Goal: Transaction & Acquisition: Purchase product/service

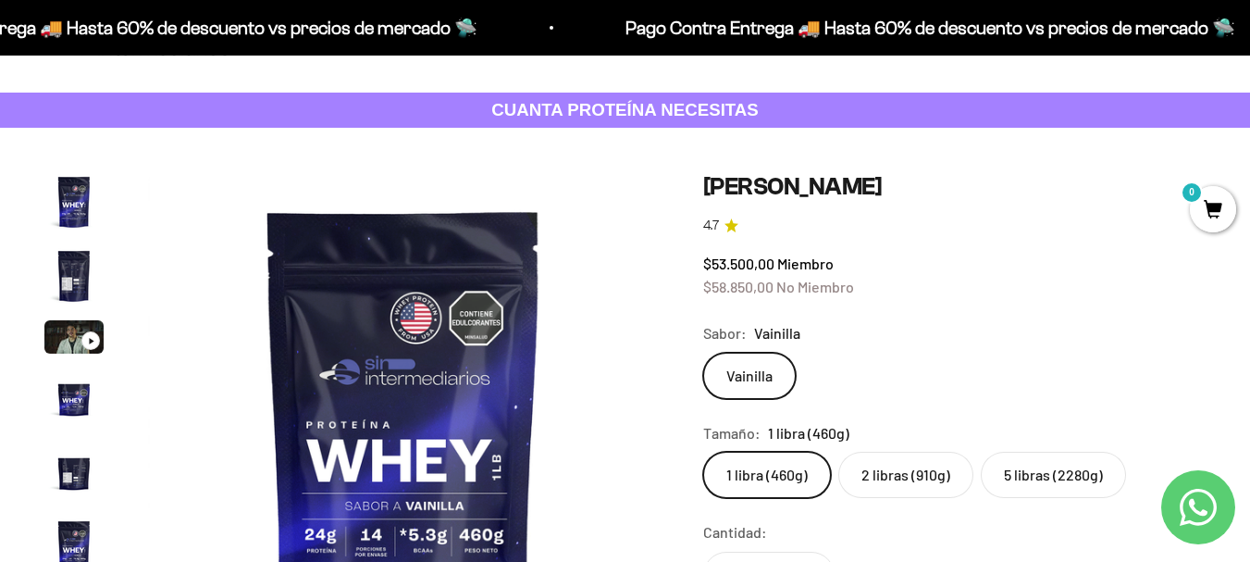
scroll to position [247, 0]
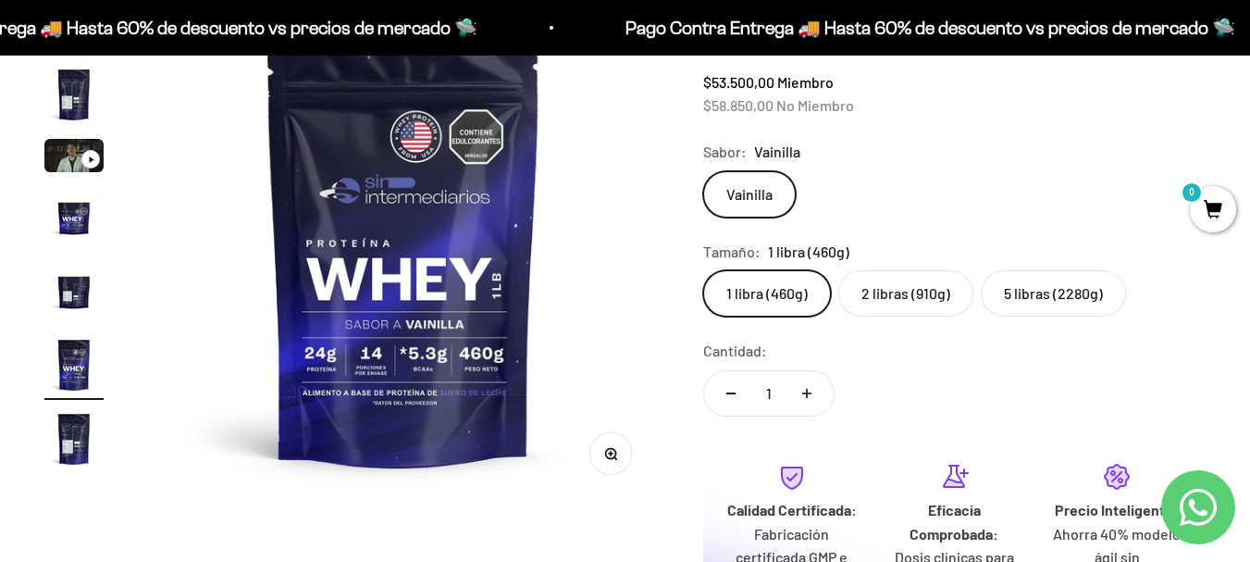
click at [73, 306] on img "Ir al artículo 5" at bounding box center [73, 290] width 59 height 59
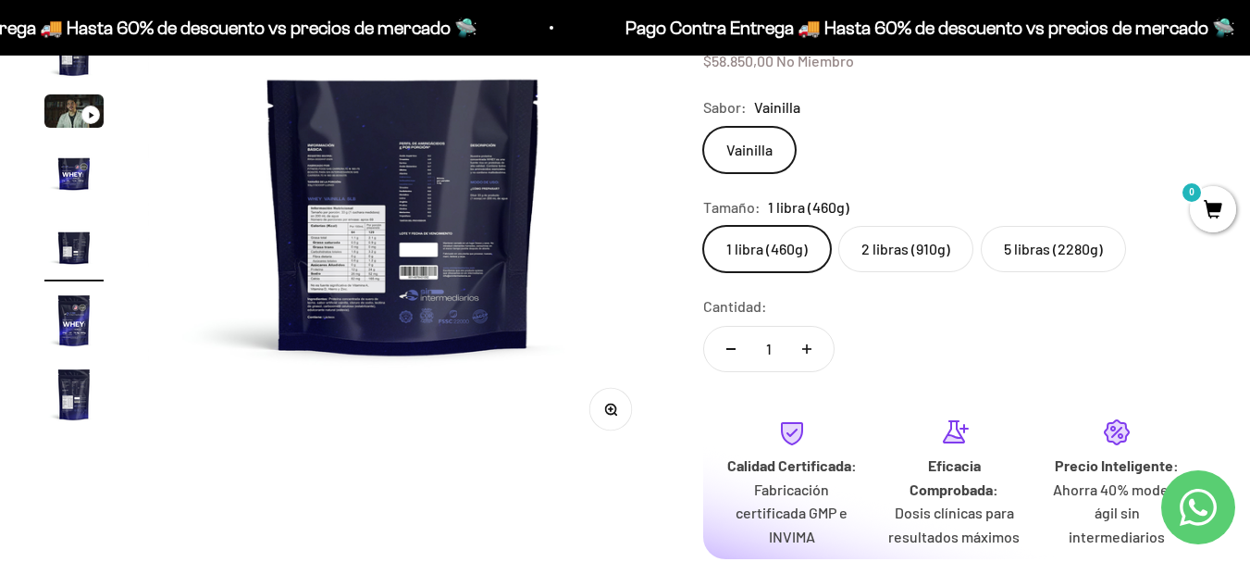
scroll to position [308, 0]
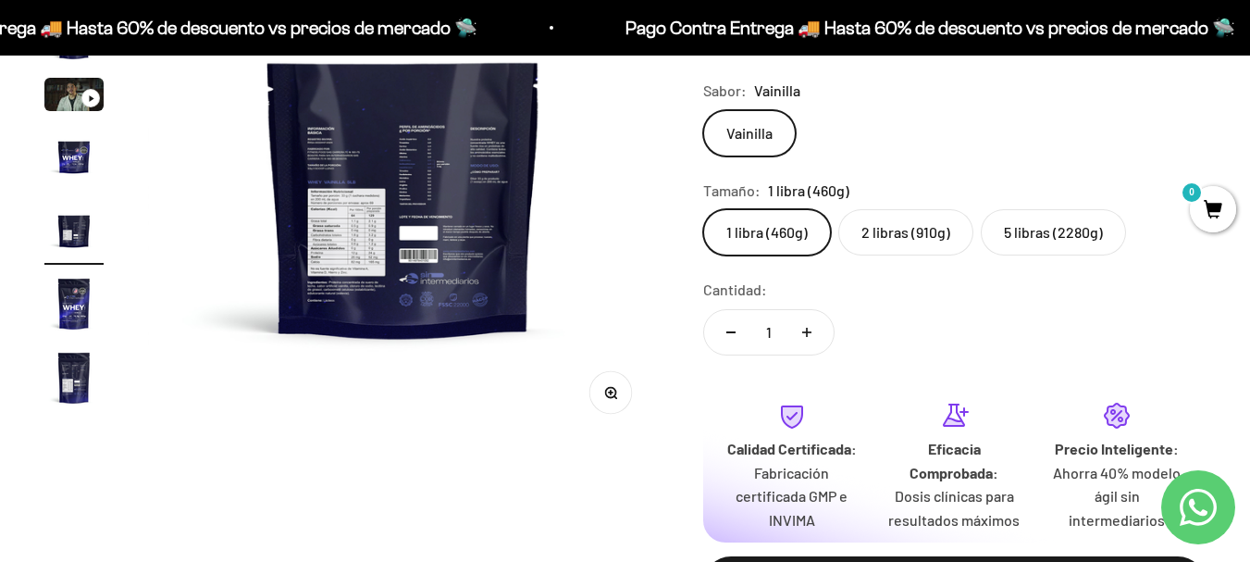
click at [62, 378] on img "Ir al artículo 7" at bounding box center [73, 377] width 59 height 59
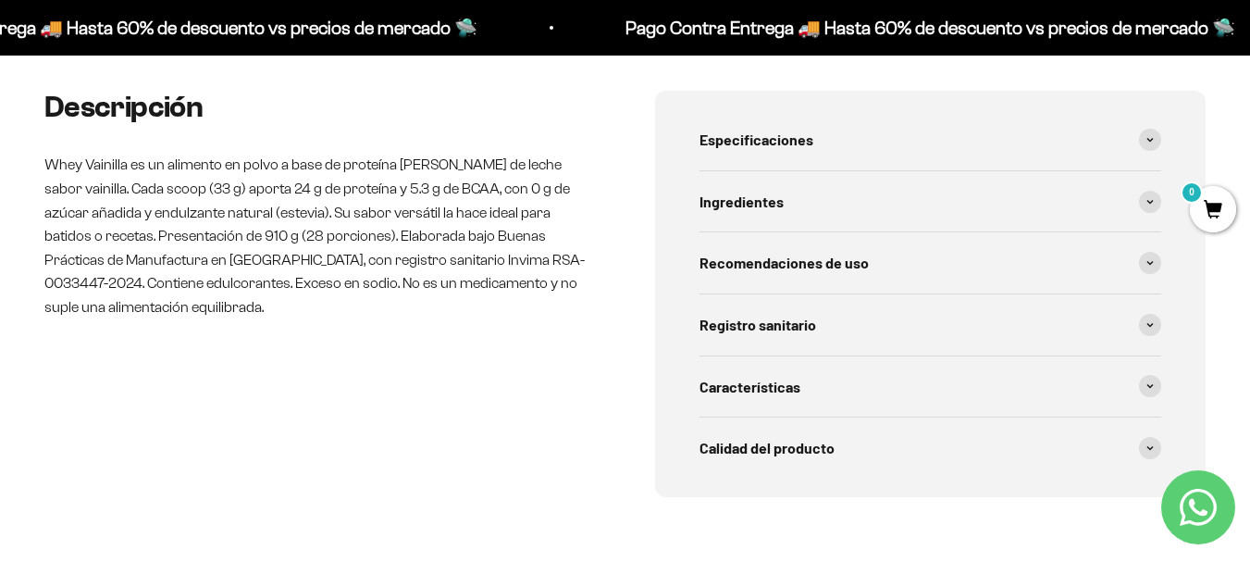
scroll to position [925, 0]
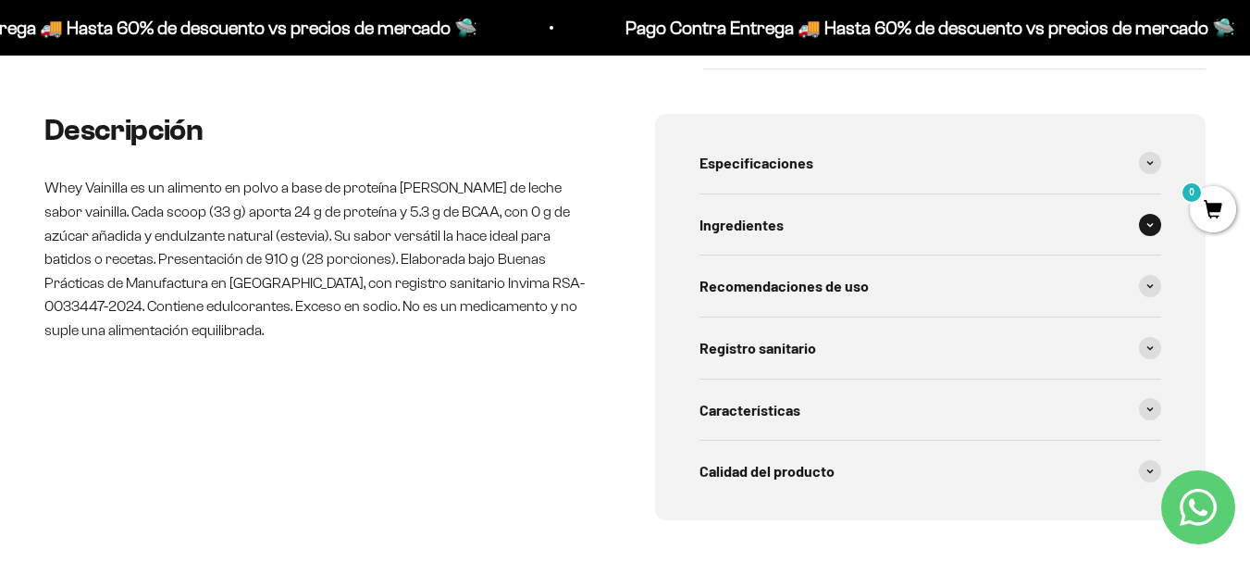
click at [1148, 236] on div "Ingredientes" at bounding box center [930, 224] width 463 height 61
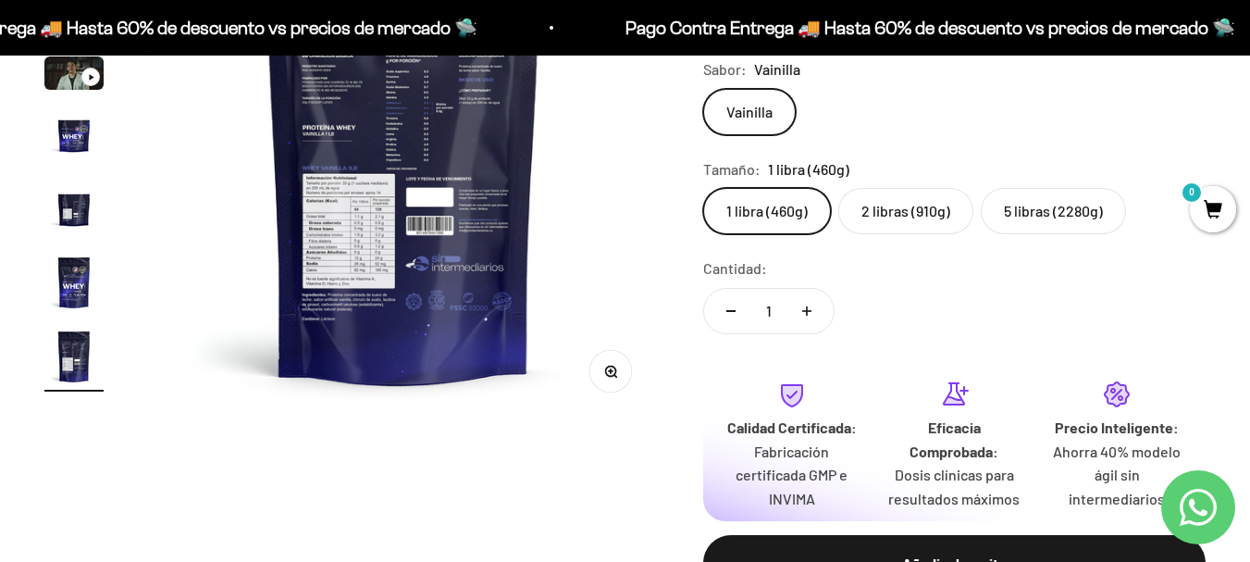
scroll to position [308, 0]
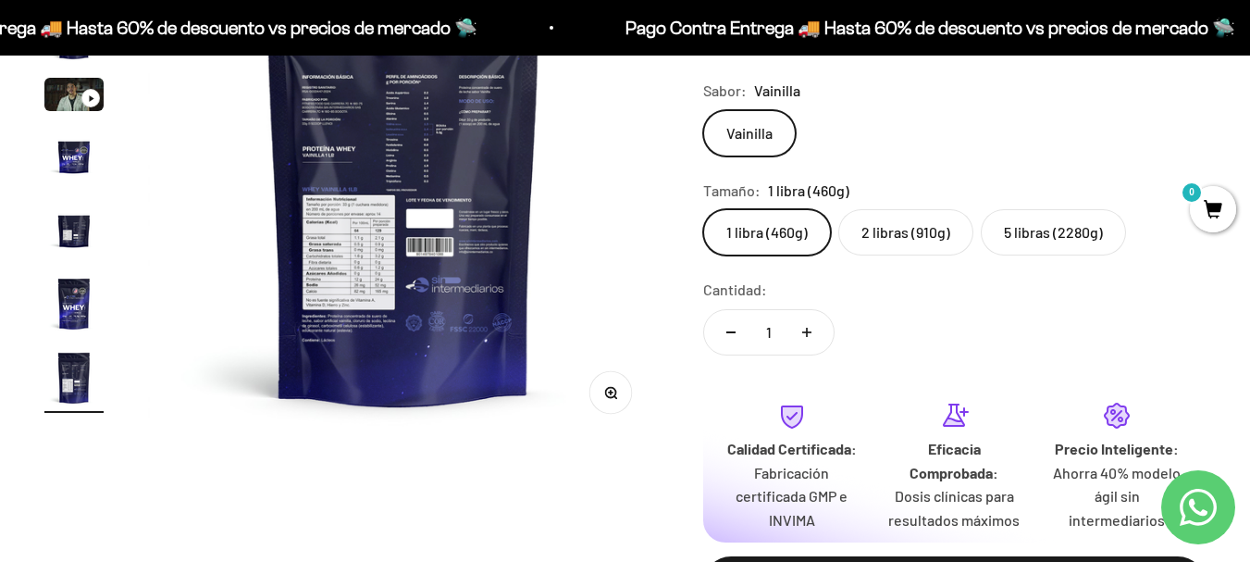
click at [66, 229] on img "Ir al artículo 5" at bounding box center [73, 229] width 59 height 59
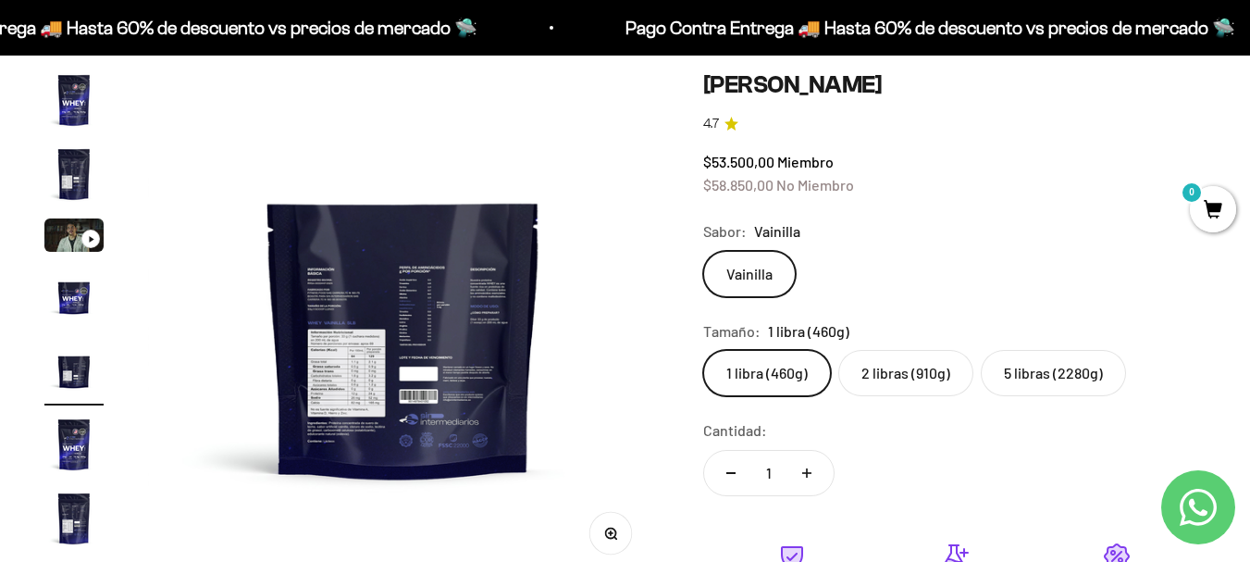
scroll to position [185, 0]
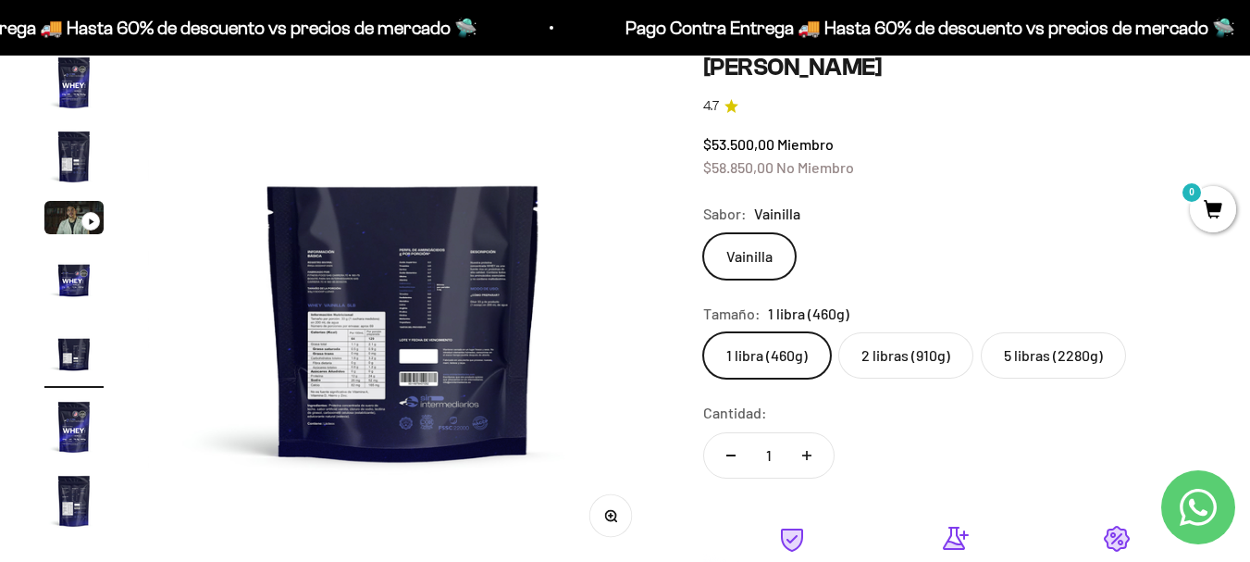
click at [447, 265] on img at bounding box center [403, 308] width 511 height 511
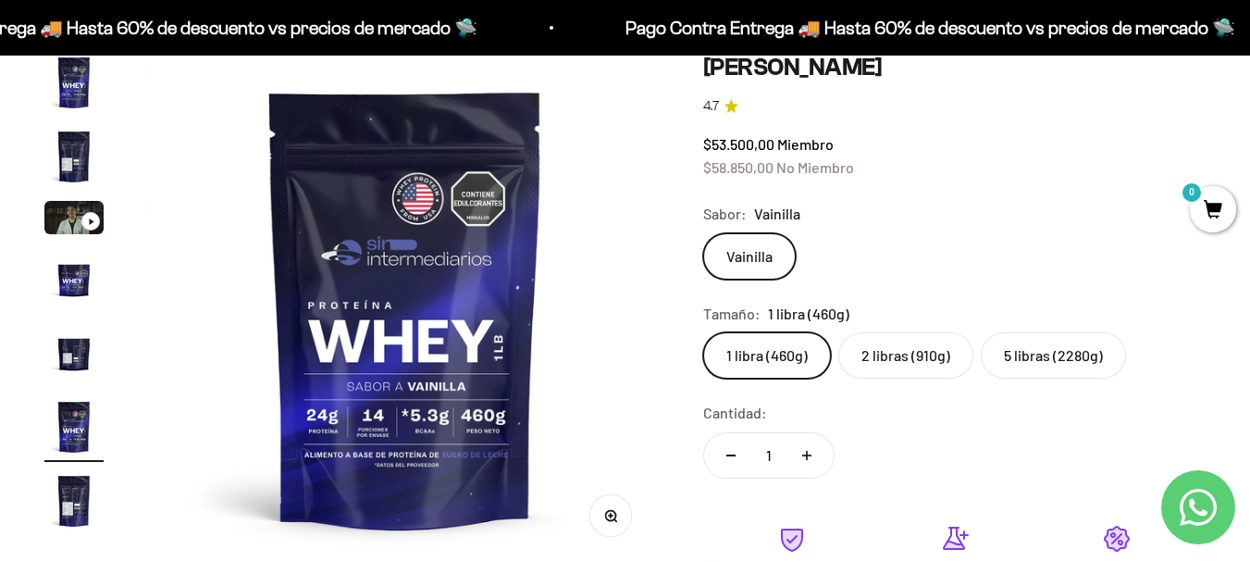
scroll to position [0, 2608]
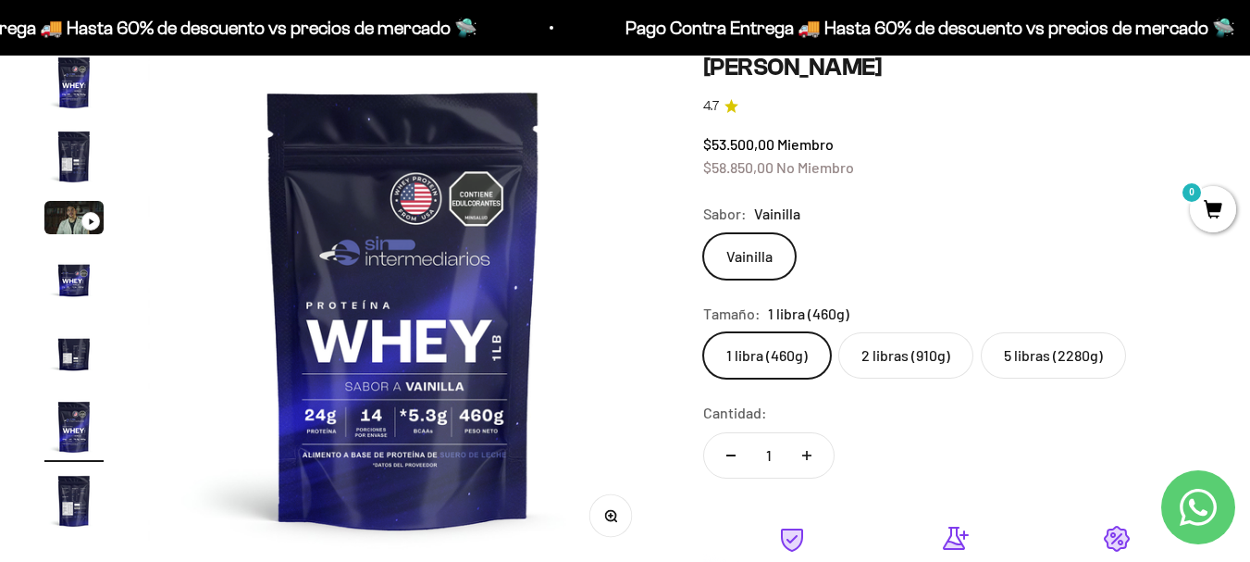
click at [352, 331] on img at bounding box center [403, 308] width 511 height 511
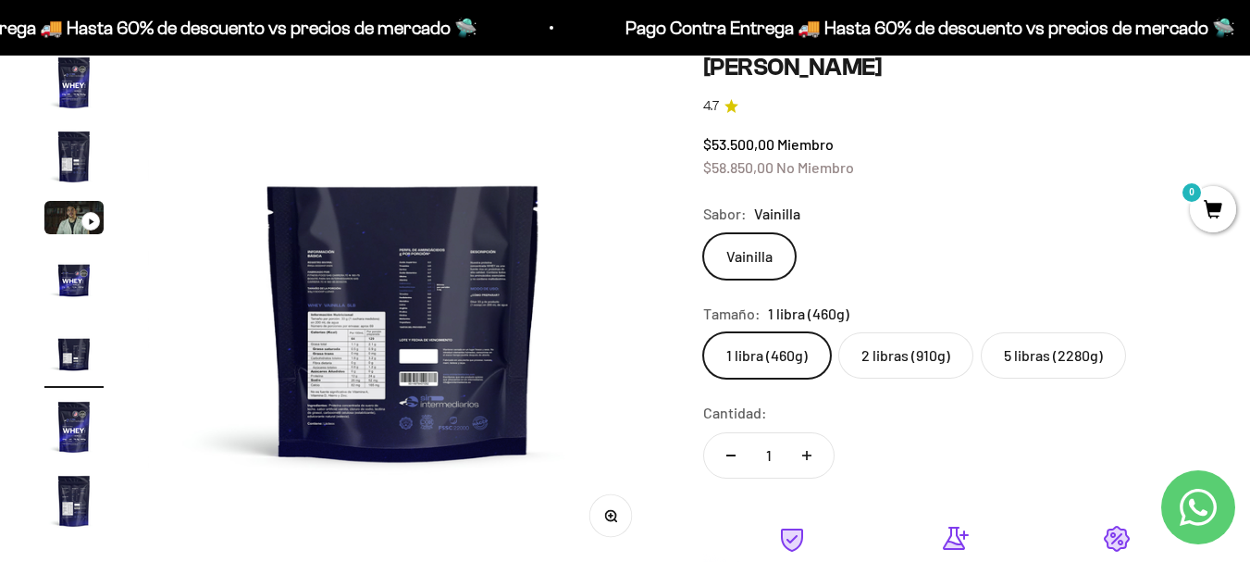
click at [390, 342] on img at bounding box center [403, 308] width 511 height 511
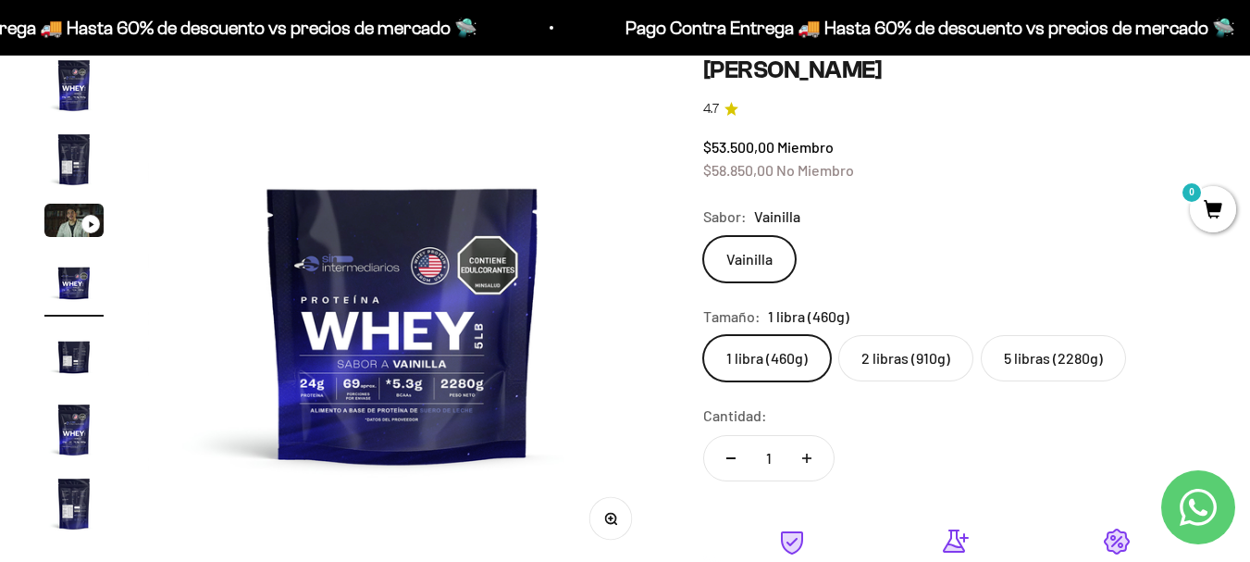
scroll to position [185, 0]
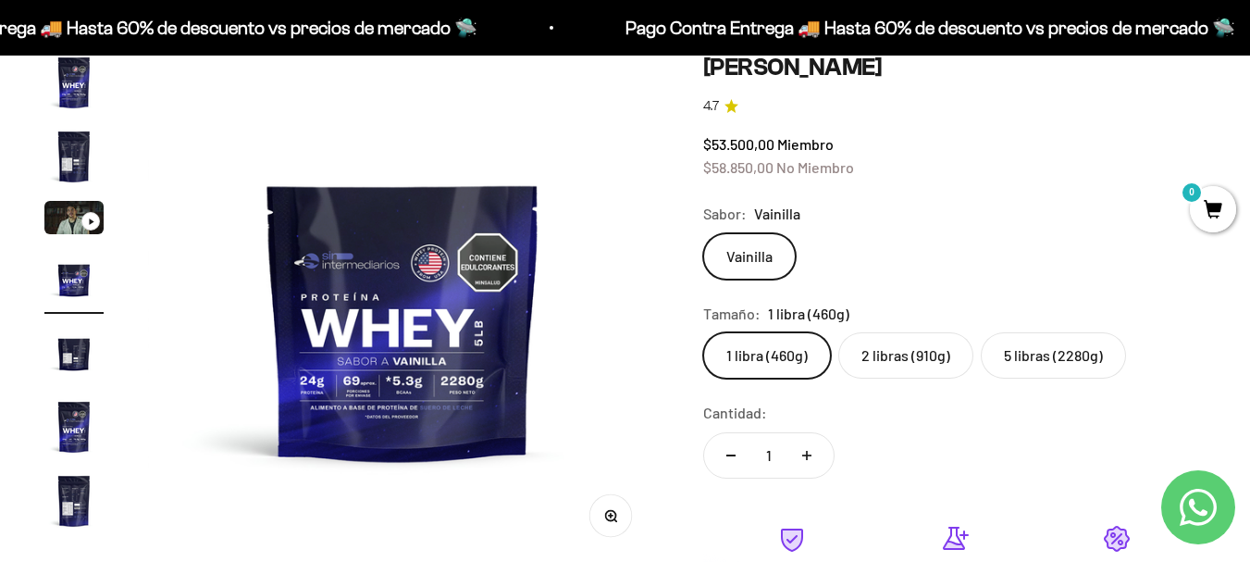
click at [70, 413] on img "Ir al artículo 6" at bounding box center [73, 426] width 59 height 59
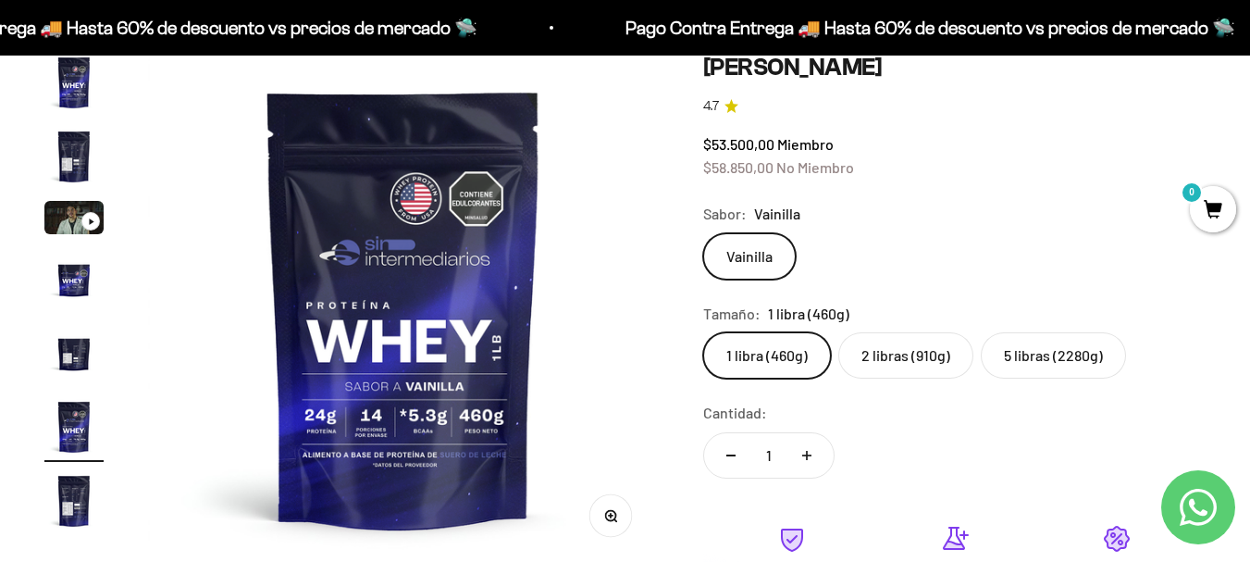
click at [75, 512] on img "Ir al artículo 7" at bounding box center [73, 500] width 59 height 59
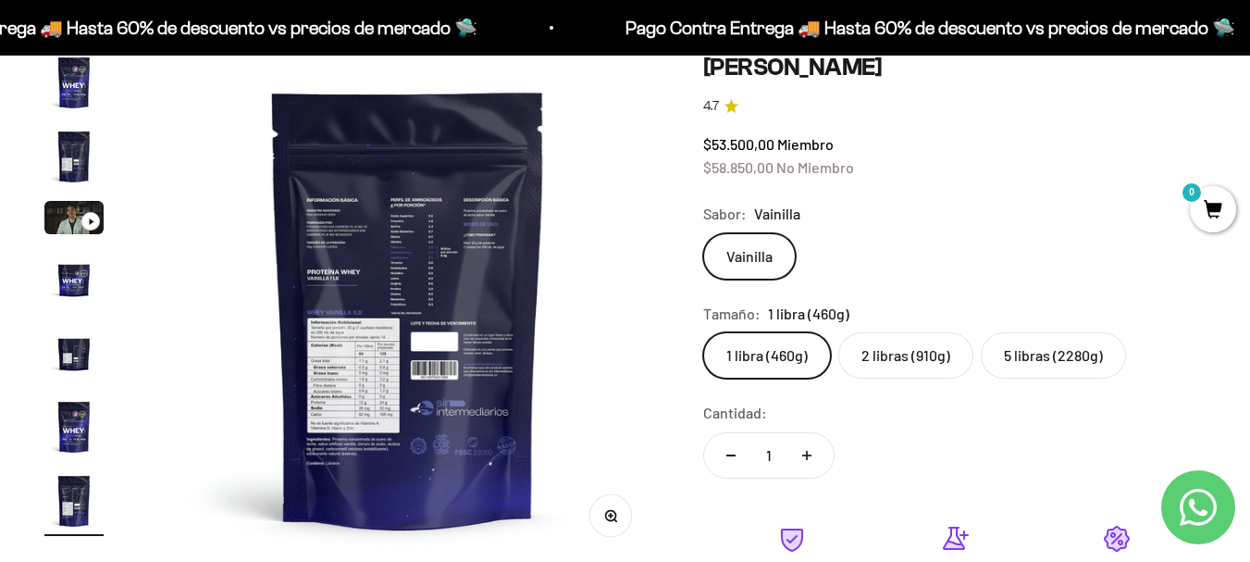
scroll to position [0, 3129]
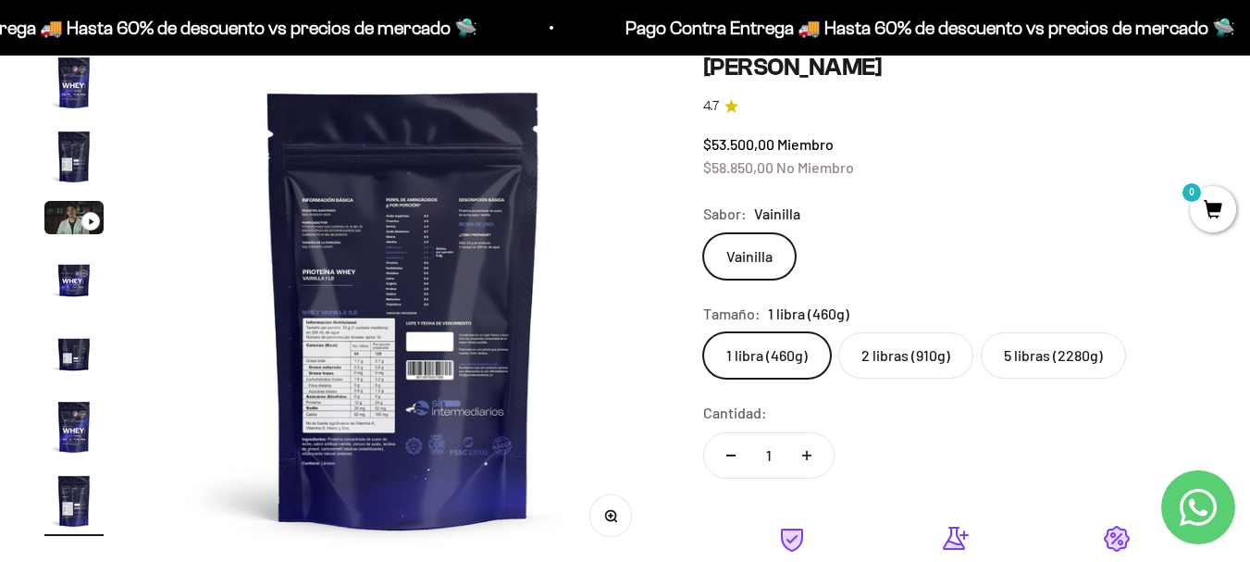
drag, startPoint x: 438, startPoint y: 257, endPoint x: 436, endPoint y: 271, distance: 14.2
click at [439, 256] on img at bounding box center [403, 308] width 511 height 511
click at [394, 364] on img at bounding box center [403, 308] width 511 height 511
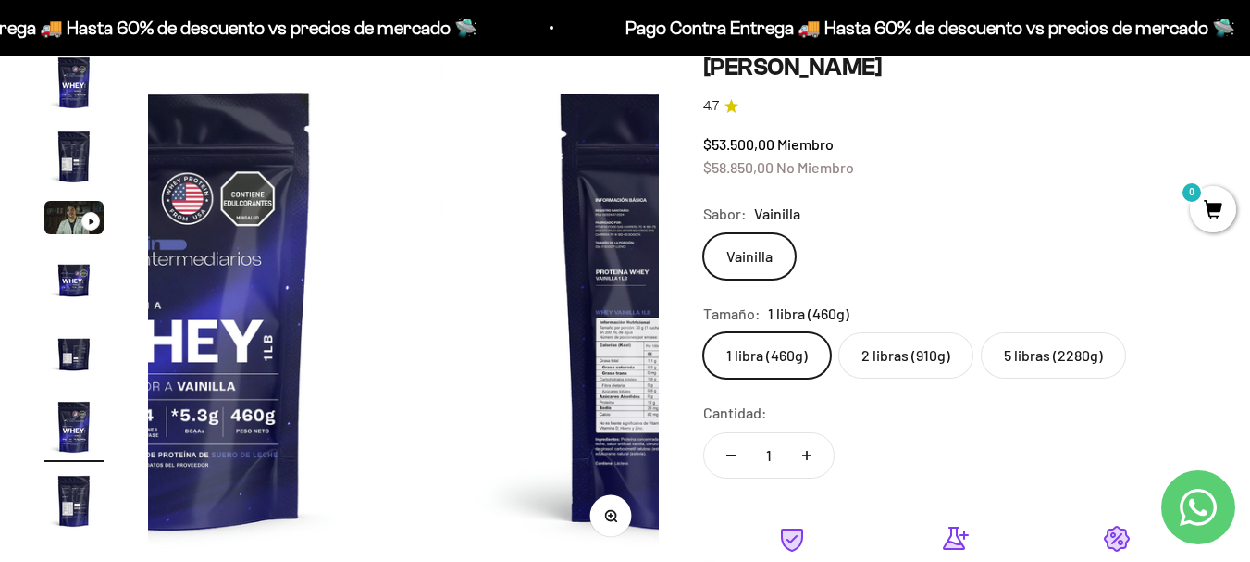
click at [393, 360] on media-carousel at bounding box center [403, 308] width 511 height 511
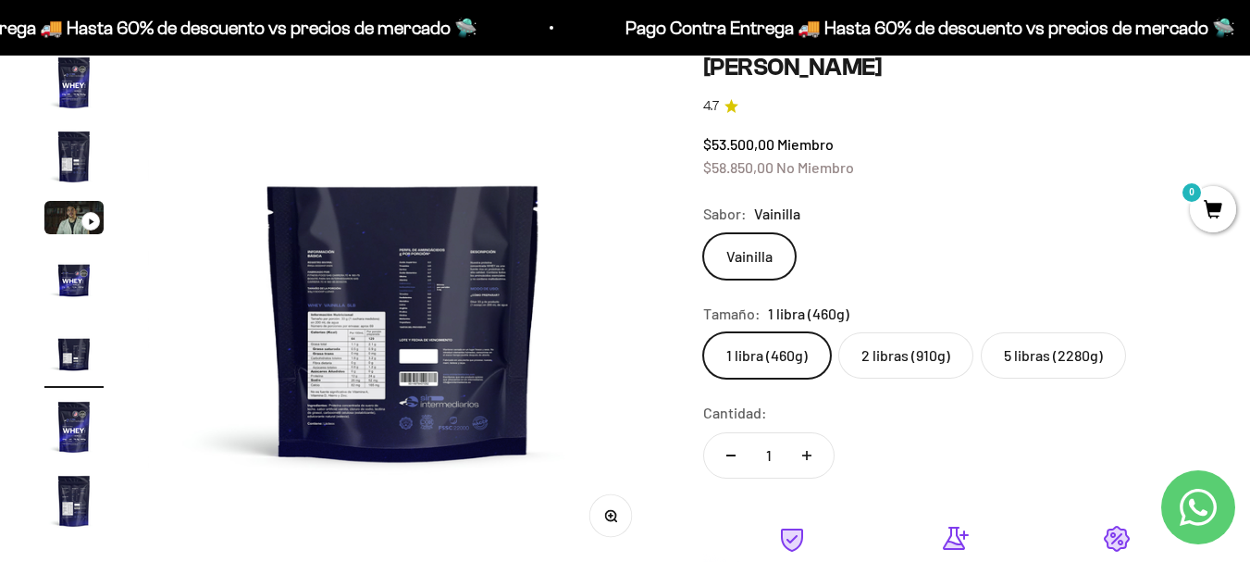
click at [393, 359] on img at bounding box center [403, 308] width 511 height 511
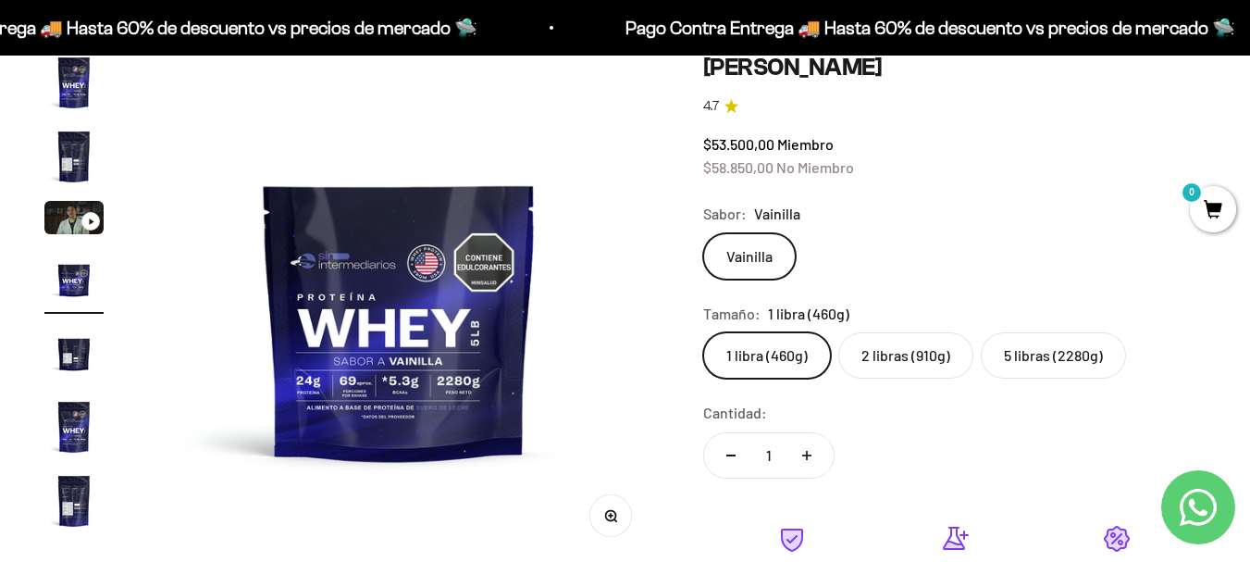
click at [393, 359] on img at bounding box center [399, 308] width 511 height 511
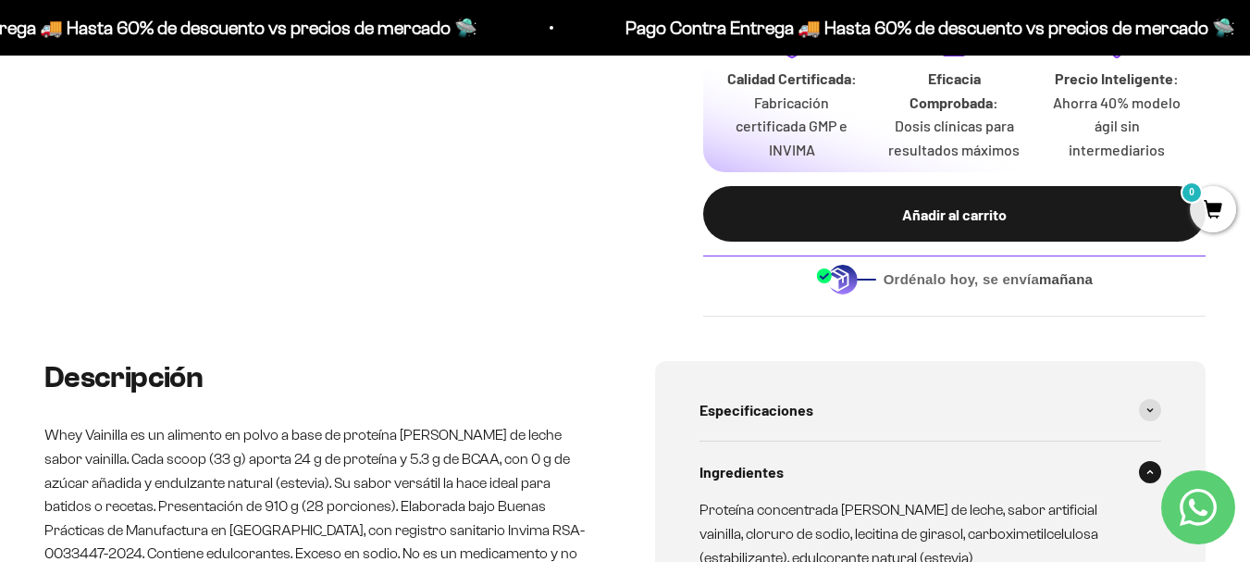
scroll to position [185, 0]
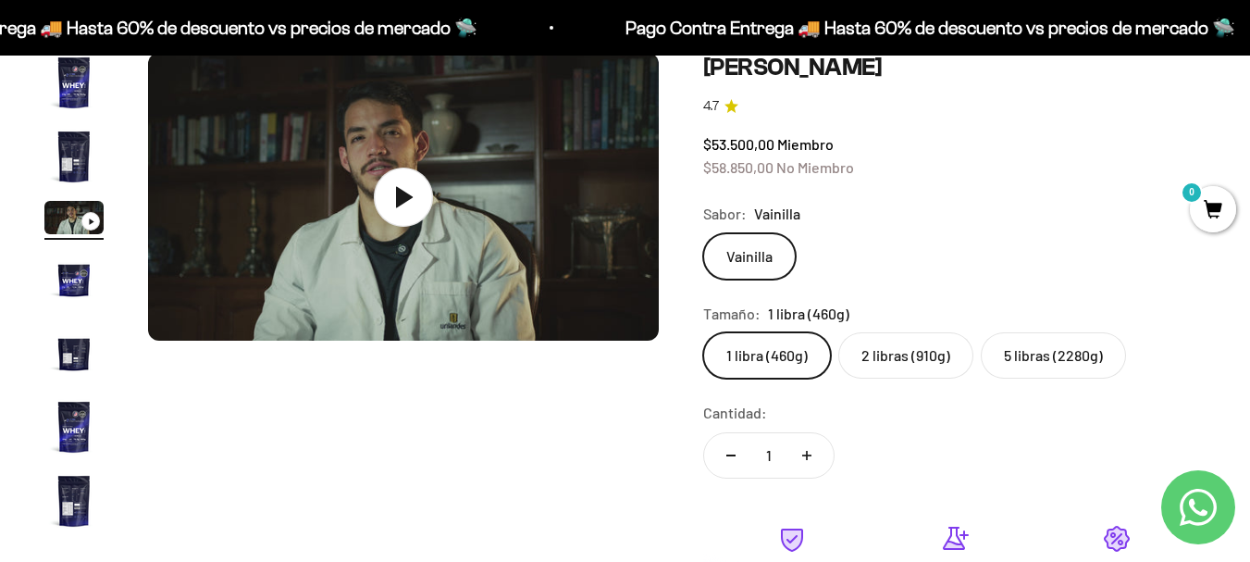
click at [49, 360] on img "Ir al artículo 5" at bounding box center [73, 352] width 59 height 59
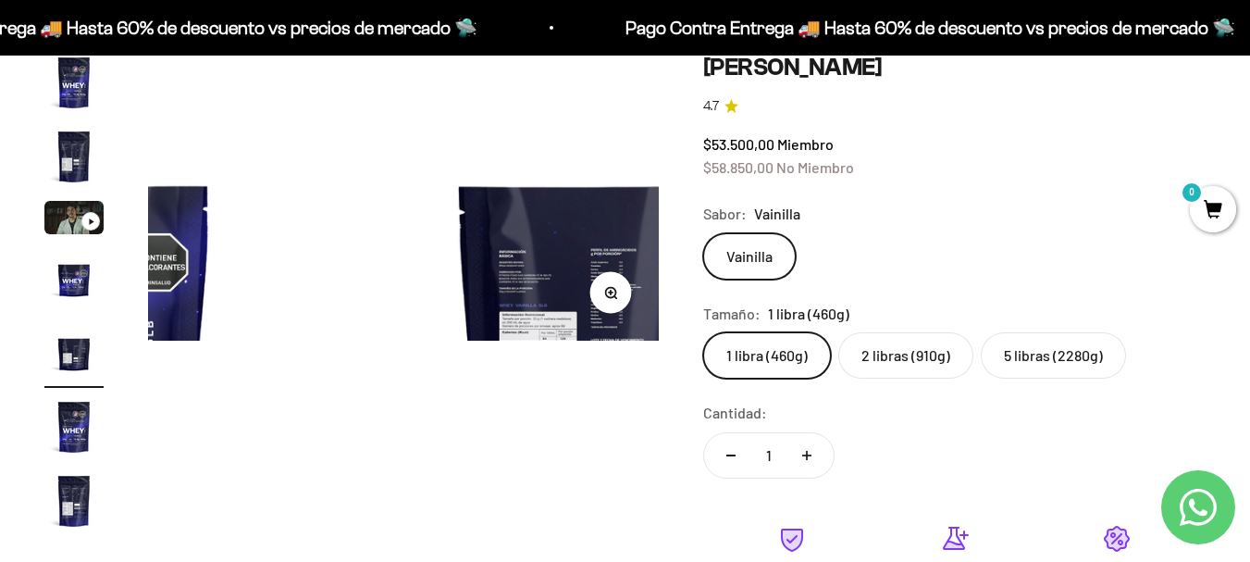
click at [55, 357] on img "Ir al artículo 5" at bounding box center [73, 352] width 59 height 59
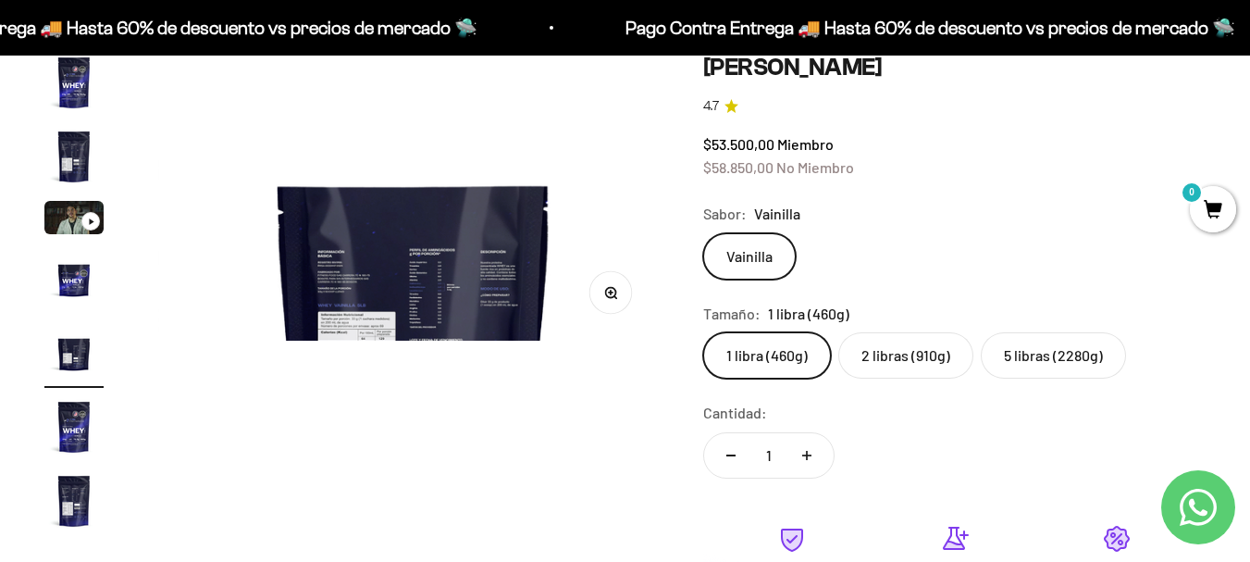
scroll to position [0, 2086]
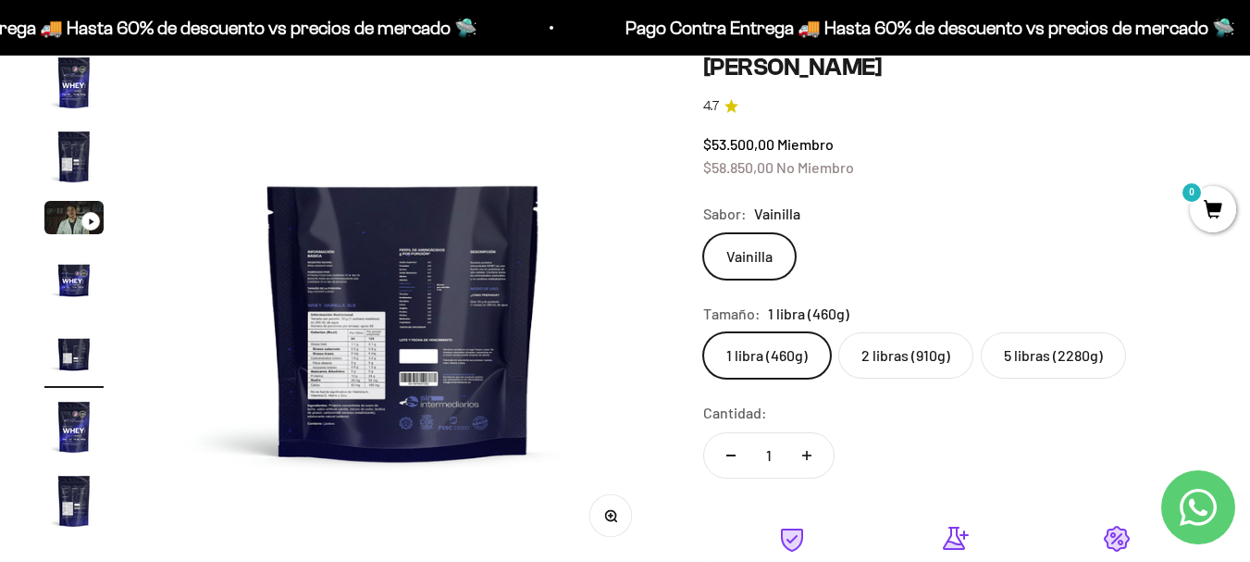
drag, startPoint x: 367, startPoint y: 341, endPoint x: 294, endPoint y: 167, distance: 189.5
click at [294, 167] on img at bounding box center [403, 308] width 511 height 511
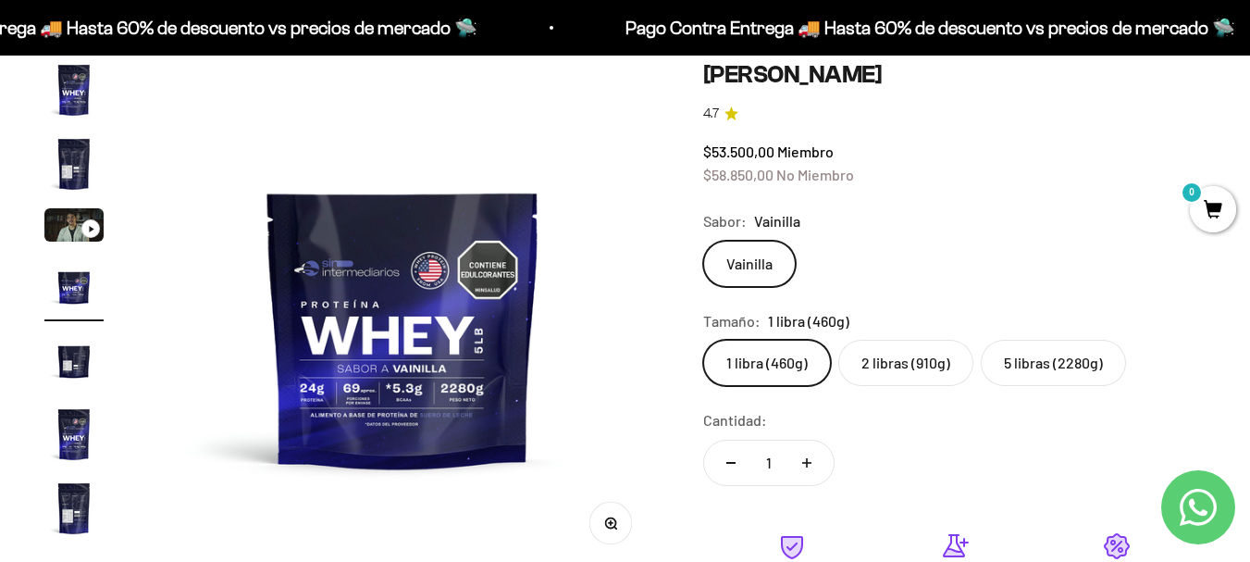
scroll to position [185, 0]
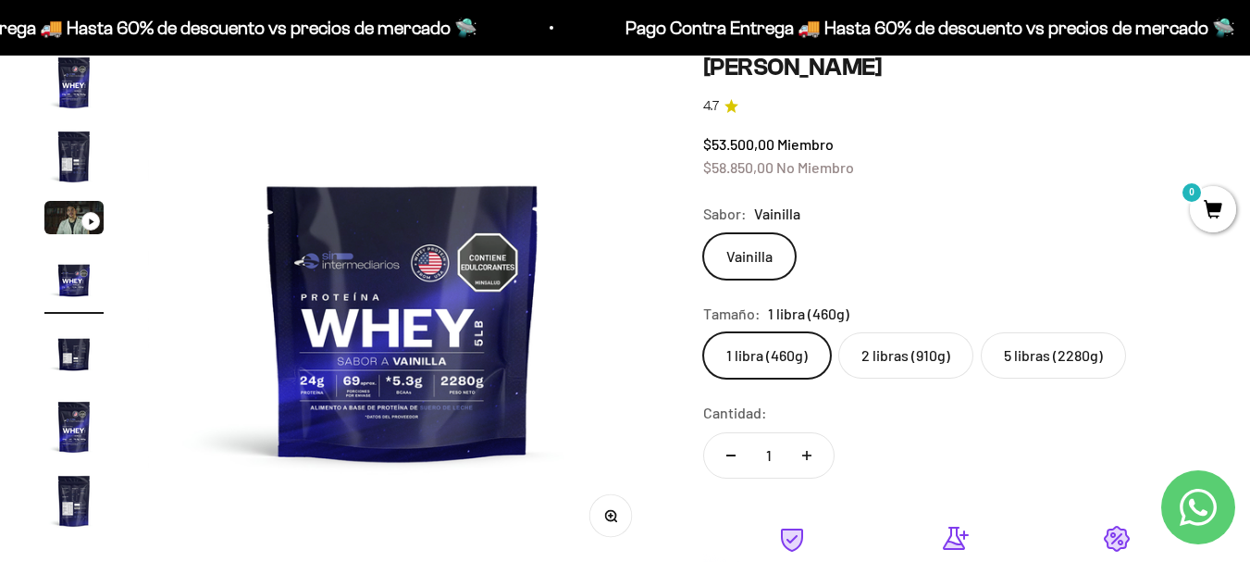
click at [773, 258] on label "Vainilla" at bounding box center [749, 256] width 93 height 46
click at [703, 233] on input "Vainilla" at bounding box center [702, 232] width 1 height 1
click at [894, 360] on label "2 libras (910g)" at bounding box center [905, 355] width 135 height 46
click at [703, 332] on input "2 libras (910g)" at bounding box center [702, 331] width 1 height 1
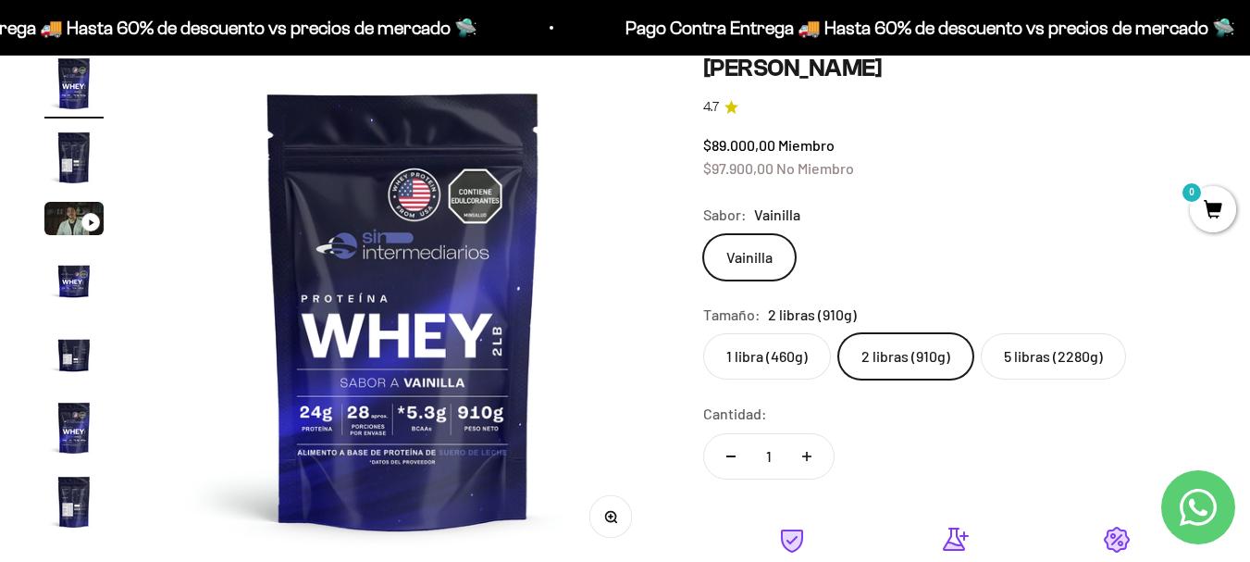
scroll to position [185, 0]
click at [1020, 347] on label "5 libras (2280g)" at bounding box center [1053, 355] width 145 height 46
click at [703, 332] on input "5 libras (2280g)" at bounding box center [702, 331] width 1 height 1
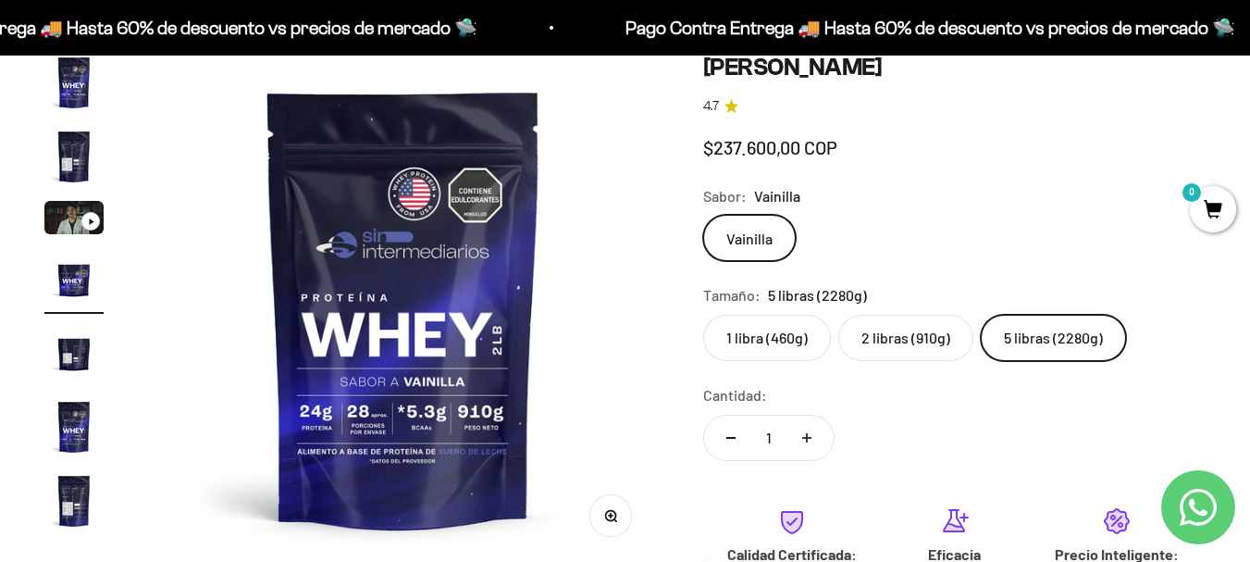
scroll to position [0, 1565]
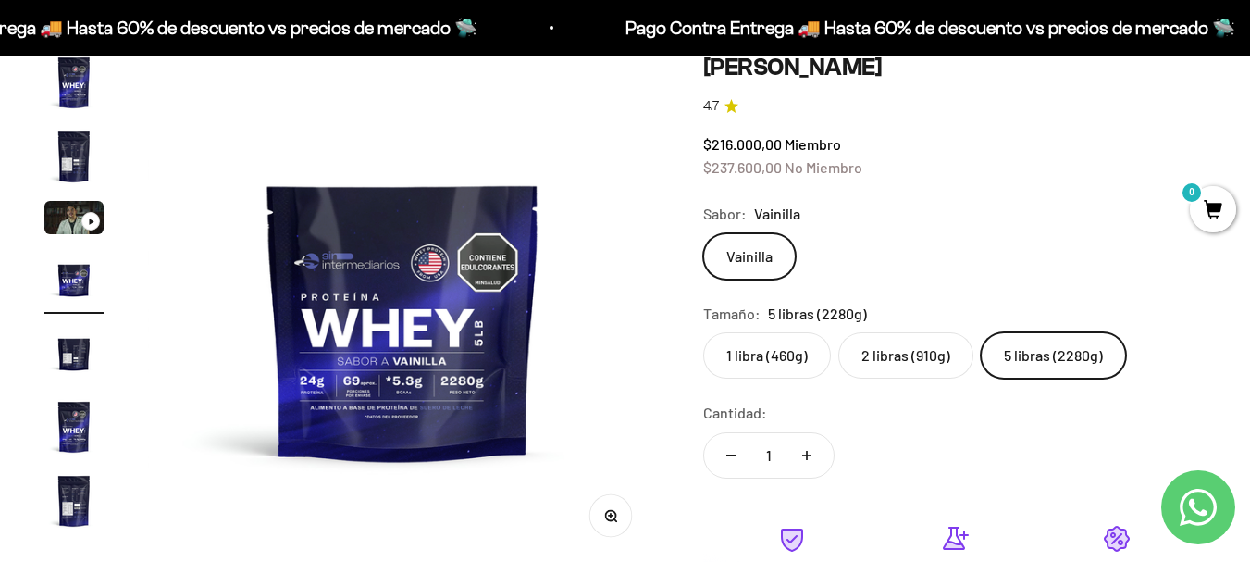
click at [927, 362] on label "2 libras (910g)" at bounding box center [905, 355] width 135 height 46
click at [703, 332] on input "2 libras (910g)" at bounding box center [702, 331] width 1 height 1
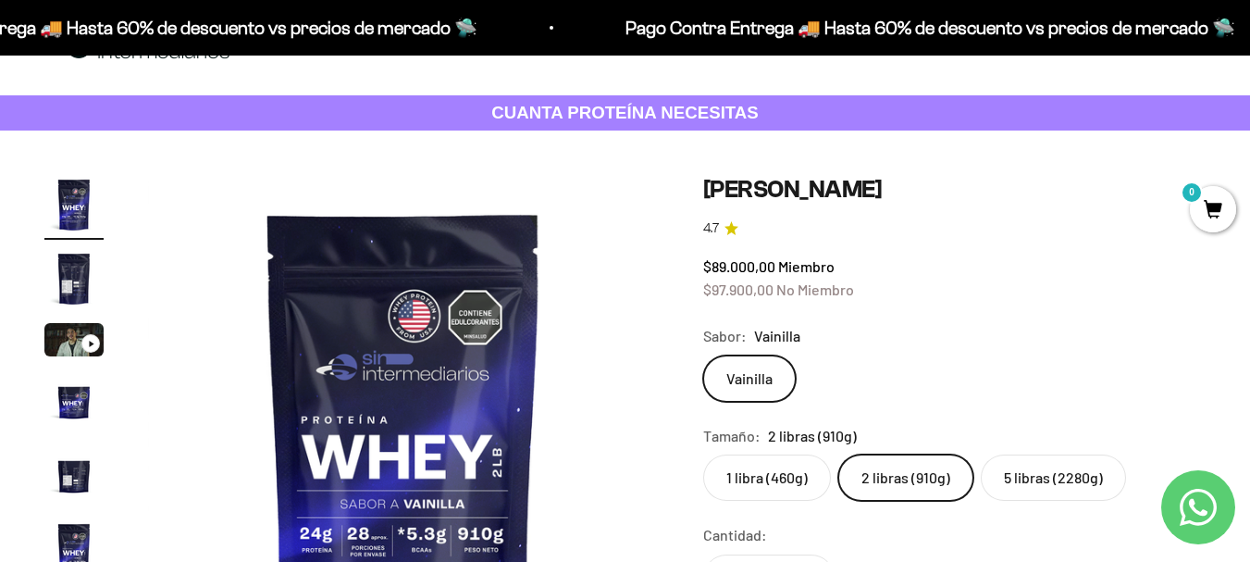
scroll to position [62, 0]
click at [78, 191] on img "Ir al artículo 1" at bounding box center [73, 205] width 59 height 59
click at [85, 265] on img "Ir al artículo 2" at bounding box center [73, 279] width 59 height 59
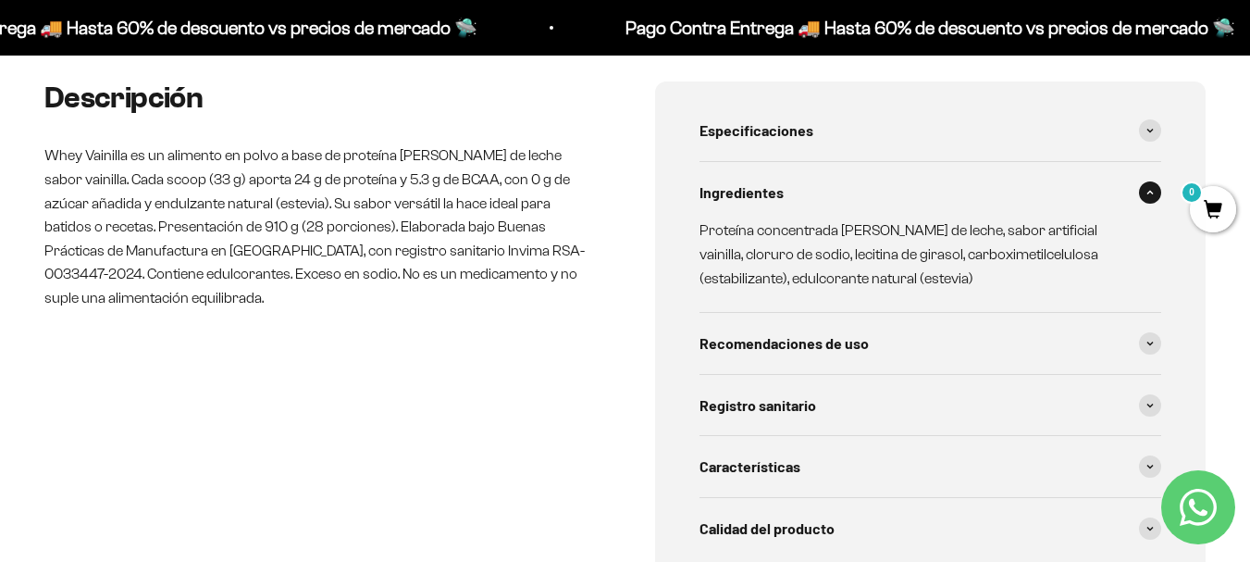
scroll to position [1110, 0]
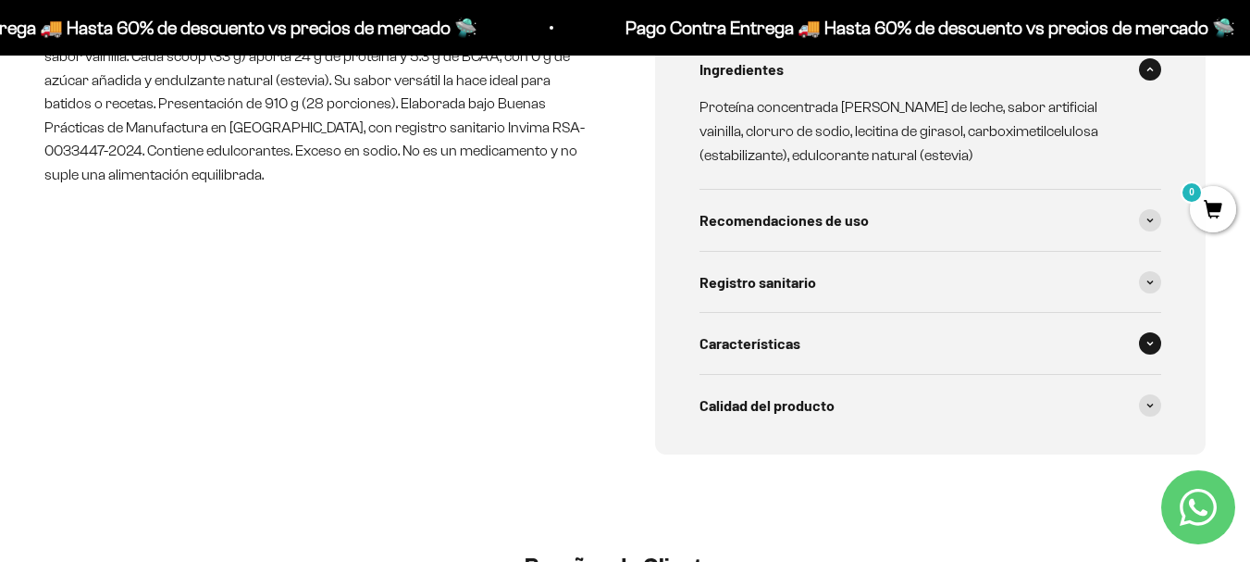
click at [820, 334] on div "Características" at bounding box center [930, 343] width 463 height 61
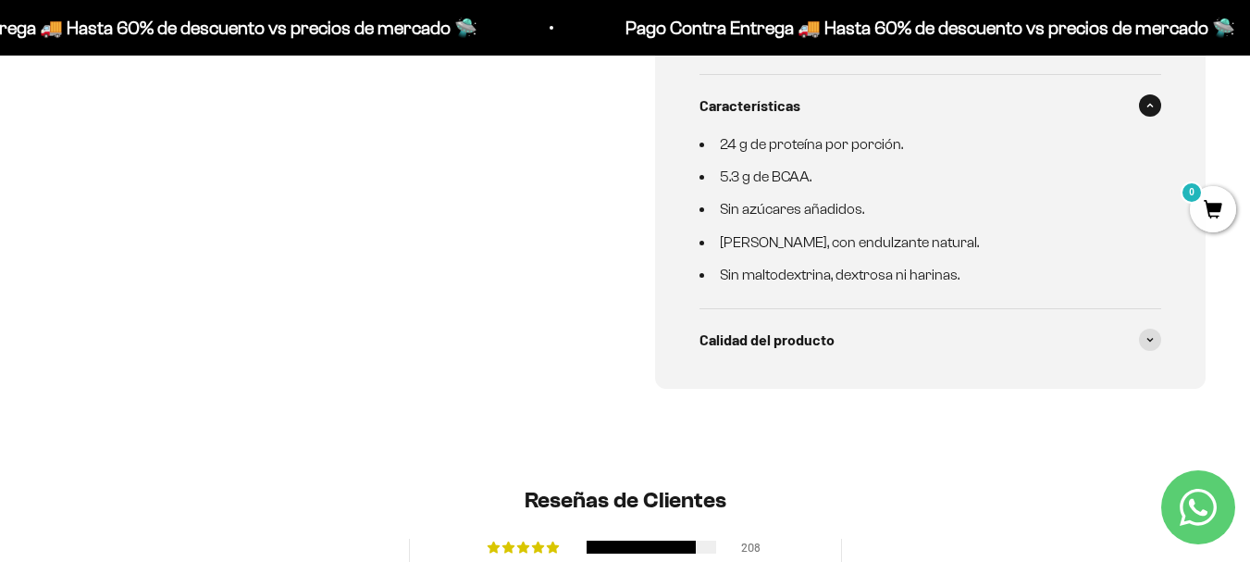
scroll to position [1418, 0]
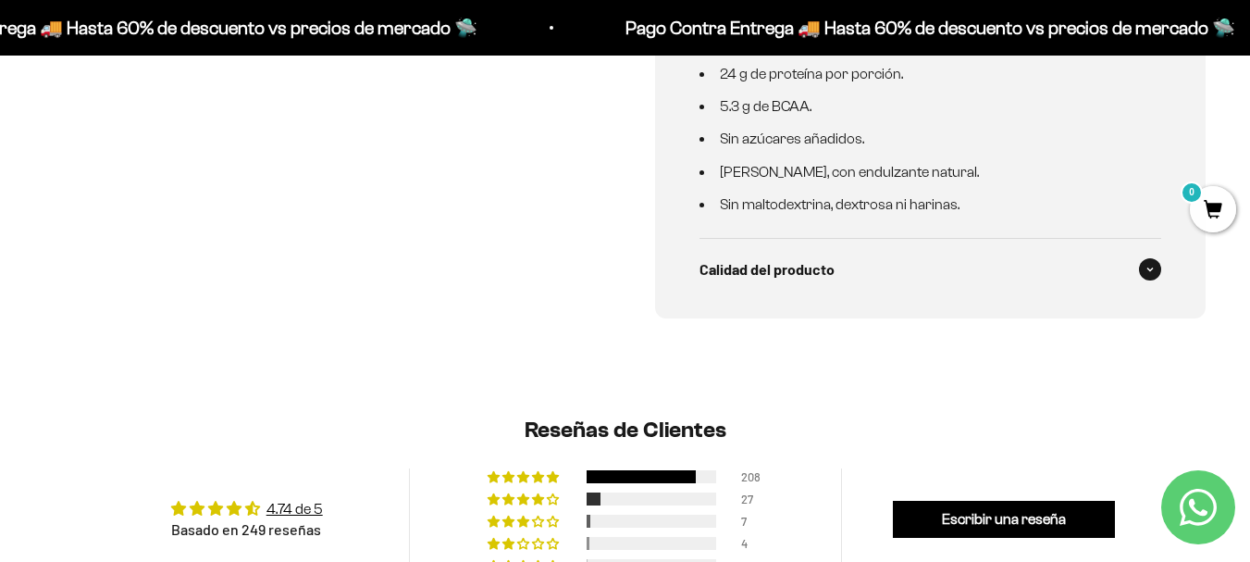
click at [824, 276] on span "Calidad del producto" at bounding box center [766, 269] width 135 height 24
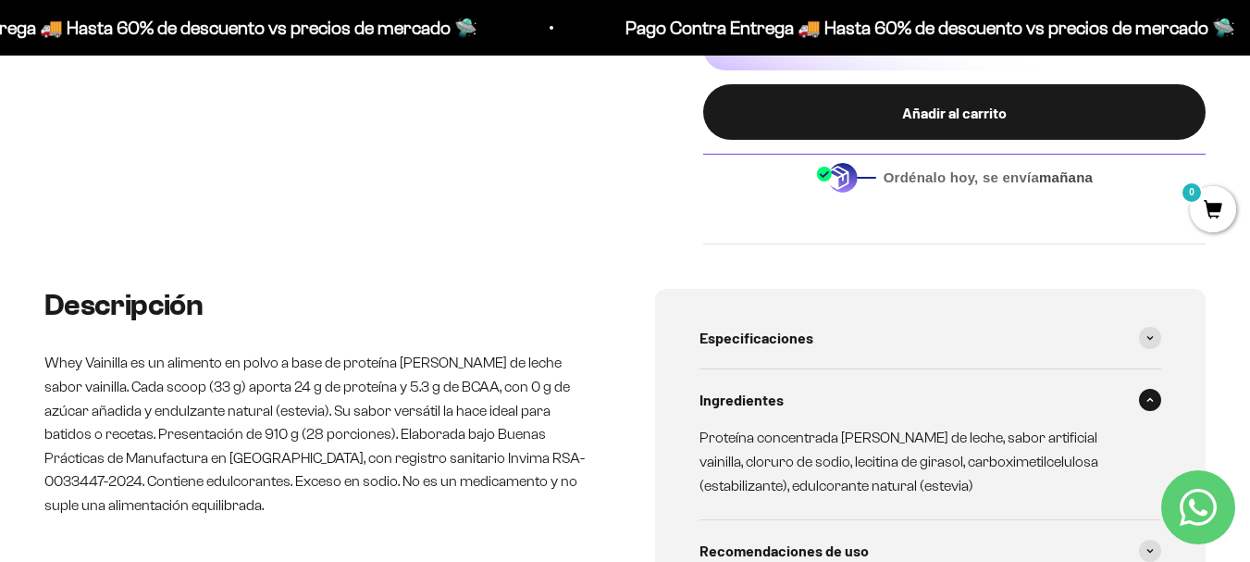
scroll to position [802, 0]
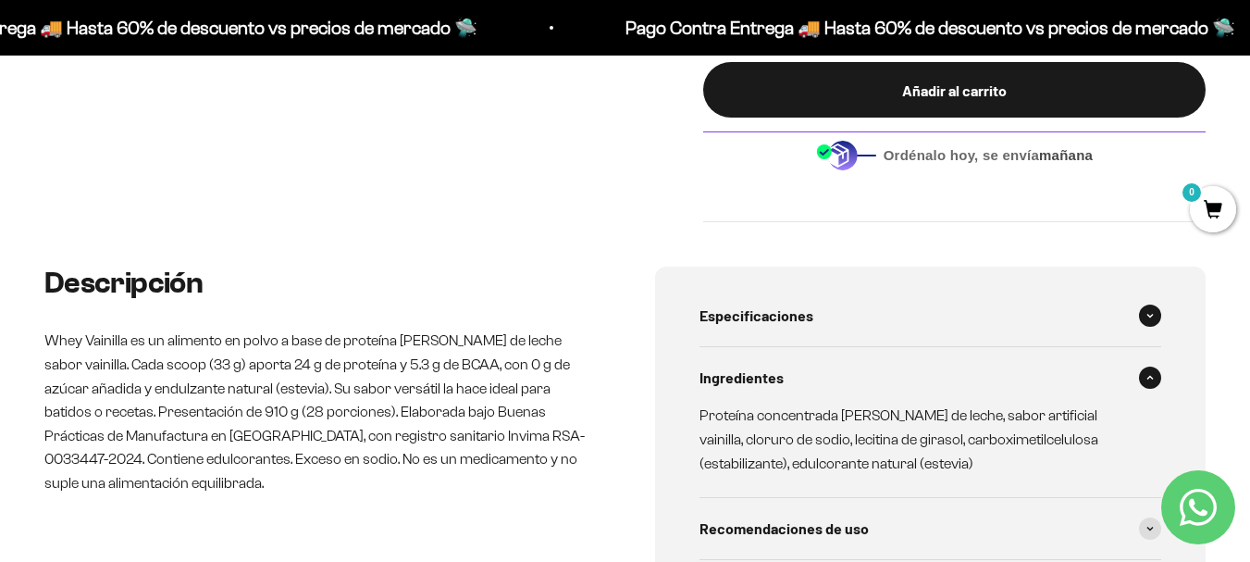
click at [810, 302] on div "Especificaciones" at bounding box center [930, 315] width 463 height 61
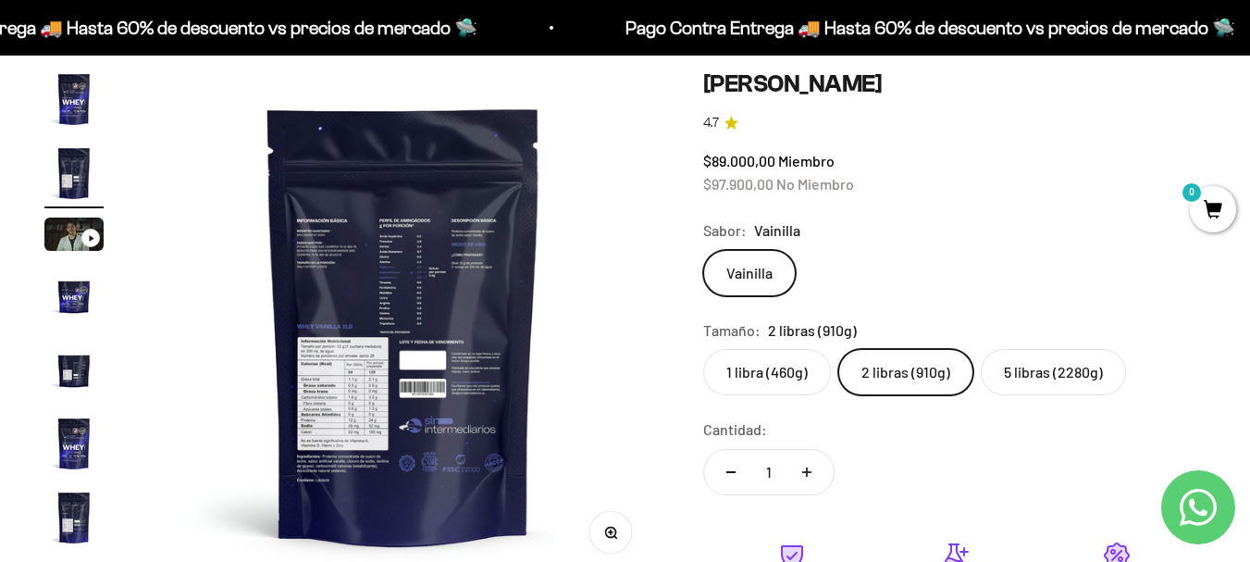
scroll to position [123, 0]
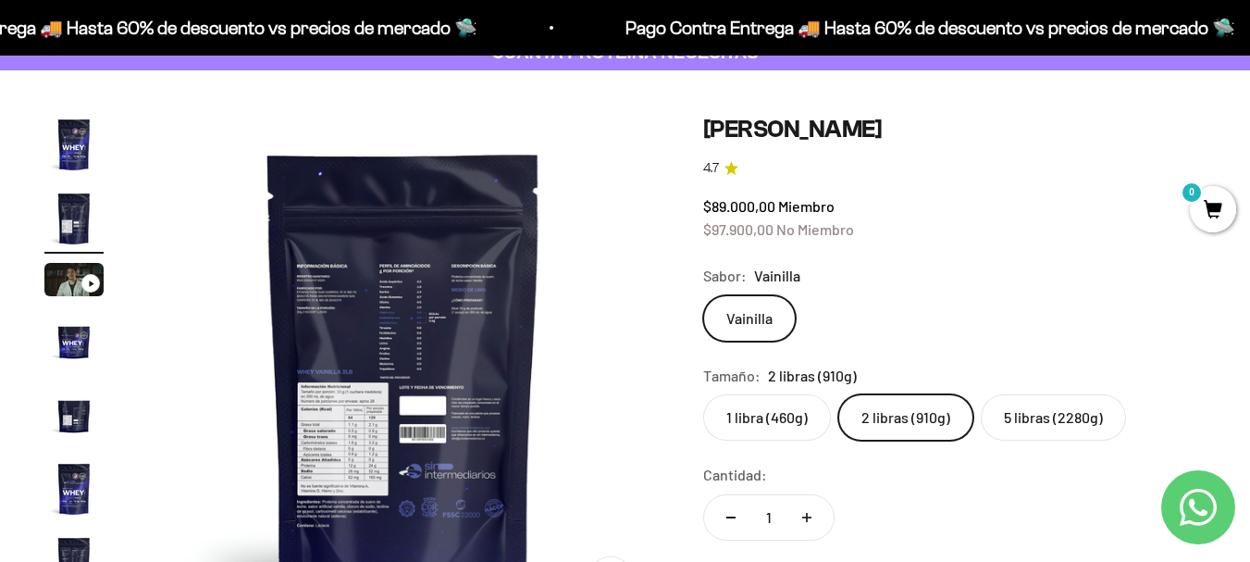
click at [74, 137] on img "Ir al artículo 1" at bounding box center [73, 144] width 59 height 59
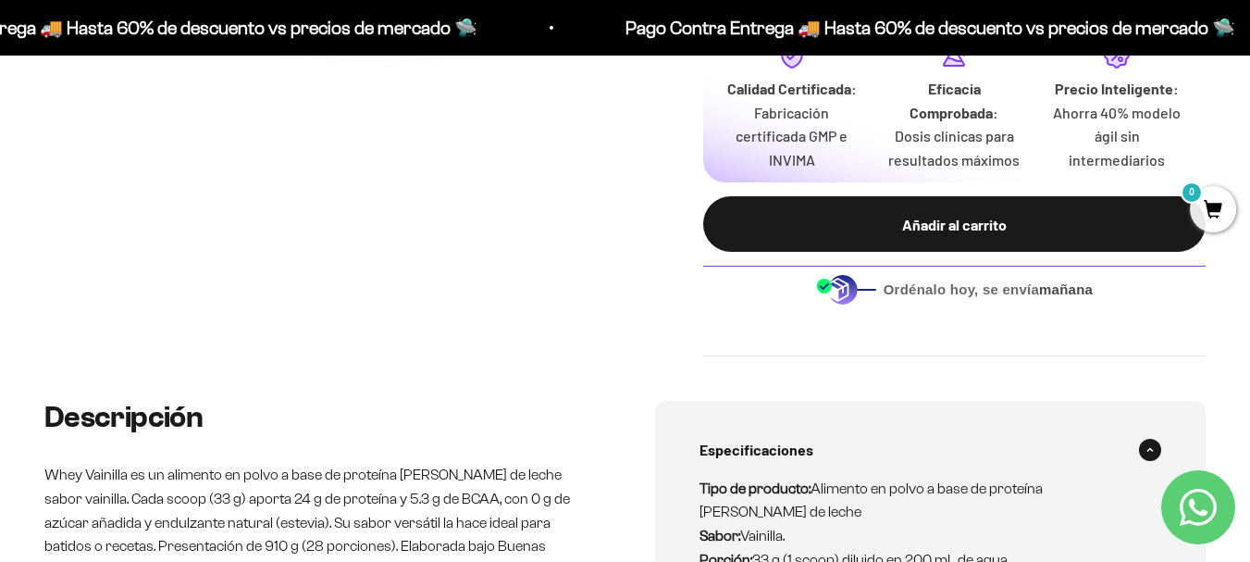
scroll to position [678, 0]
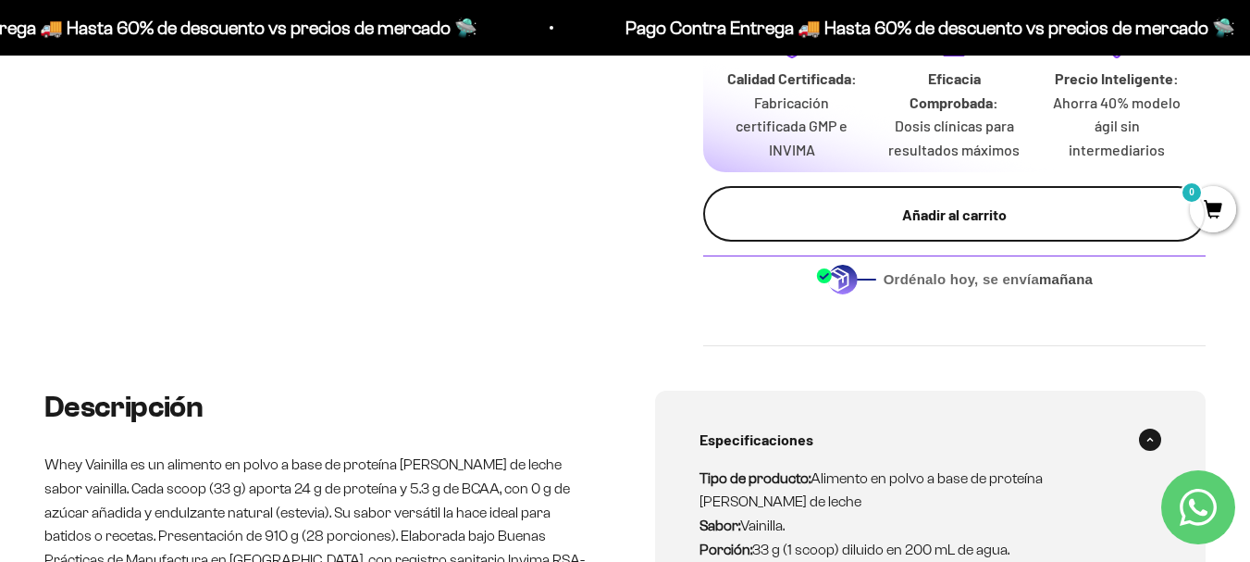
click at [963, 212] on div "Añadir al carrito" at bounding box center [954, 215] width 428 height 24
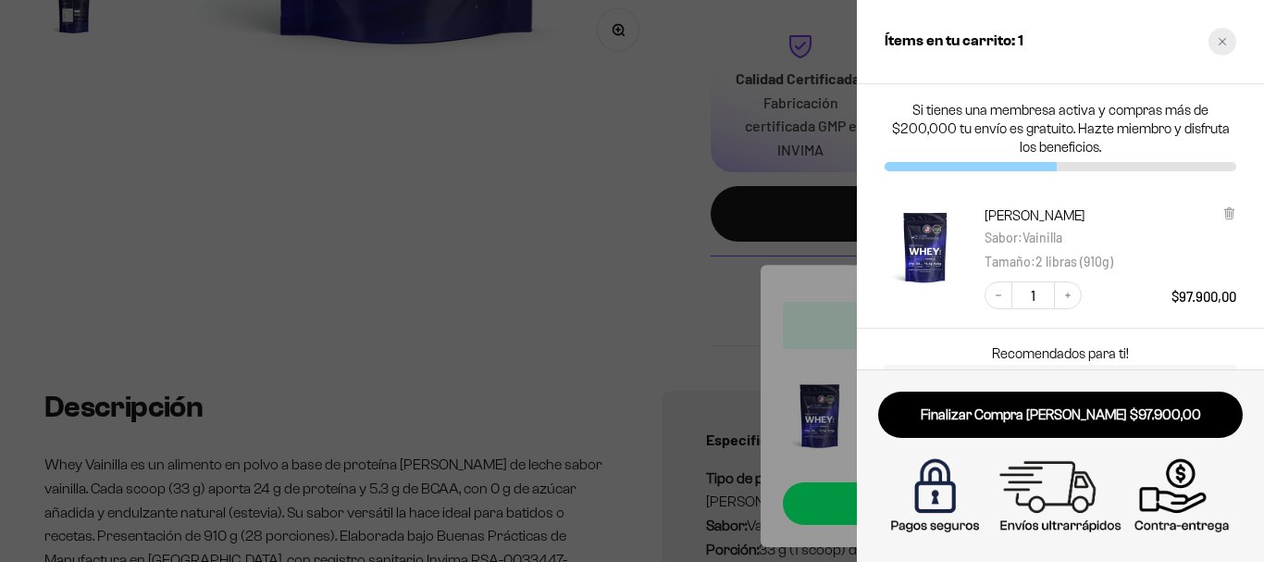
click at [1219, 44] on icon "Close cart" at bounding box center [1221, 41] width 7 height 7
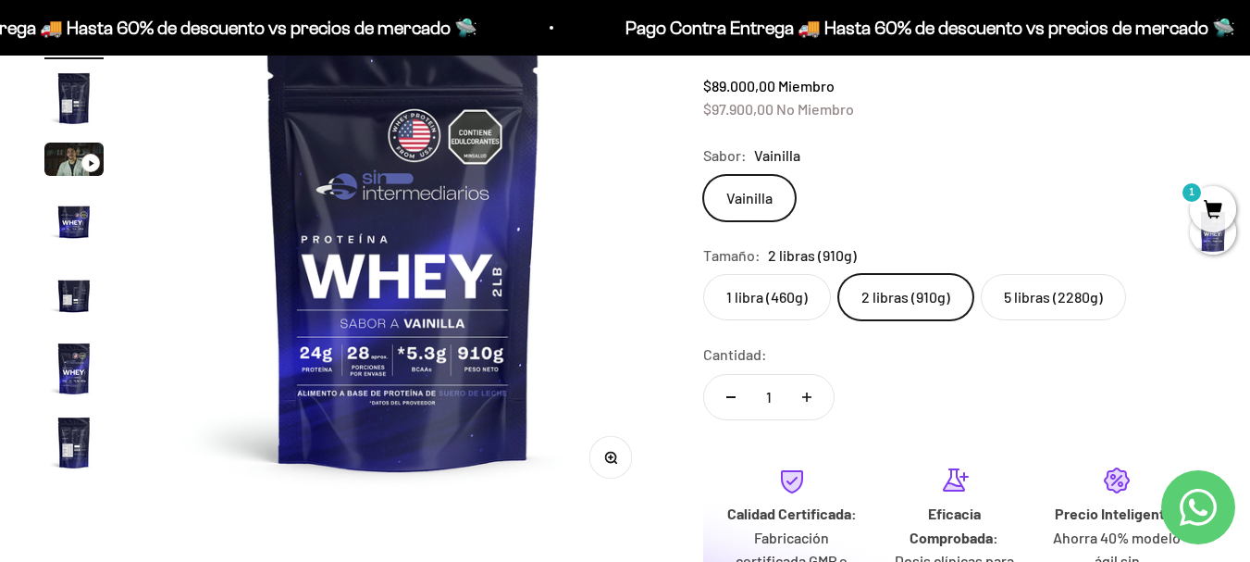
scroll to position [0, 0]
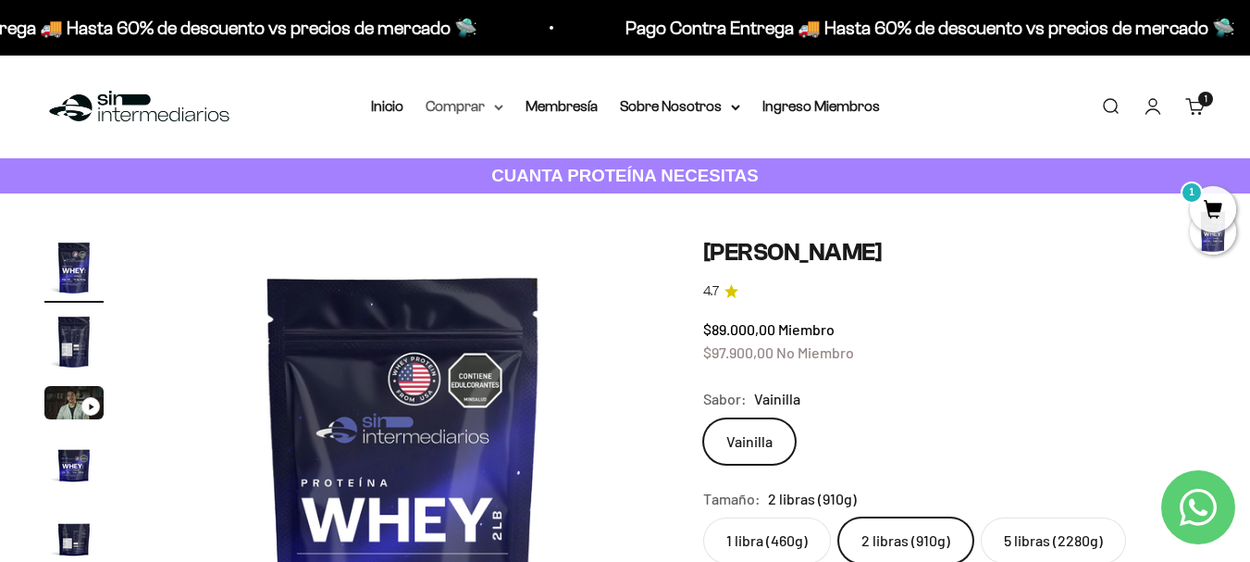
click at [494, 112] on summary "Comprar" at bounding box center [465, 106] width 78 height 24
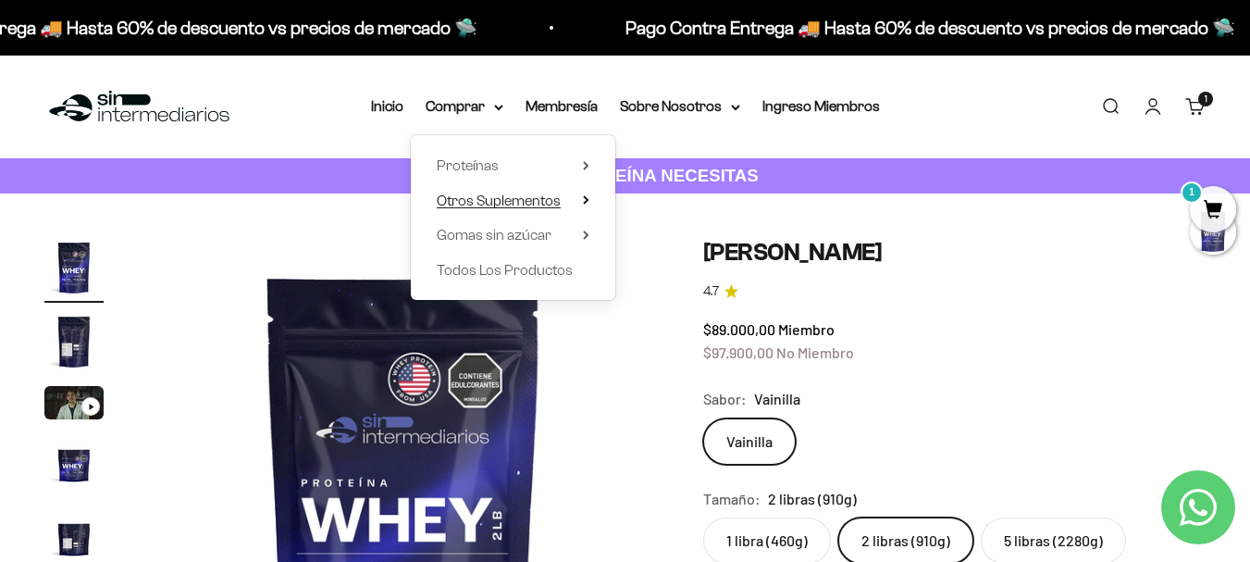
click at [501, 199] on span "Otros Suplementos" at bounding box center [499, 200] width 124 height 16
click at [548, 242] on span "Gomas sin azúcar" at bounding box center [494, 235] width 115 height 16
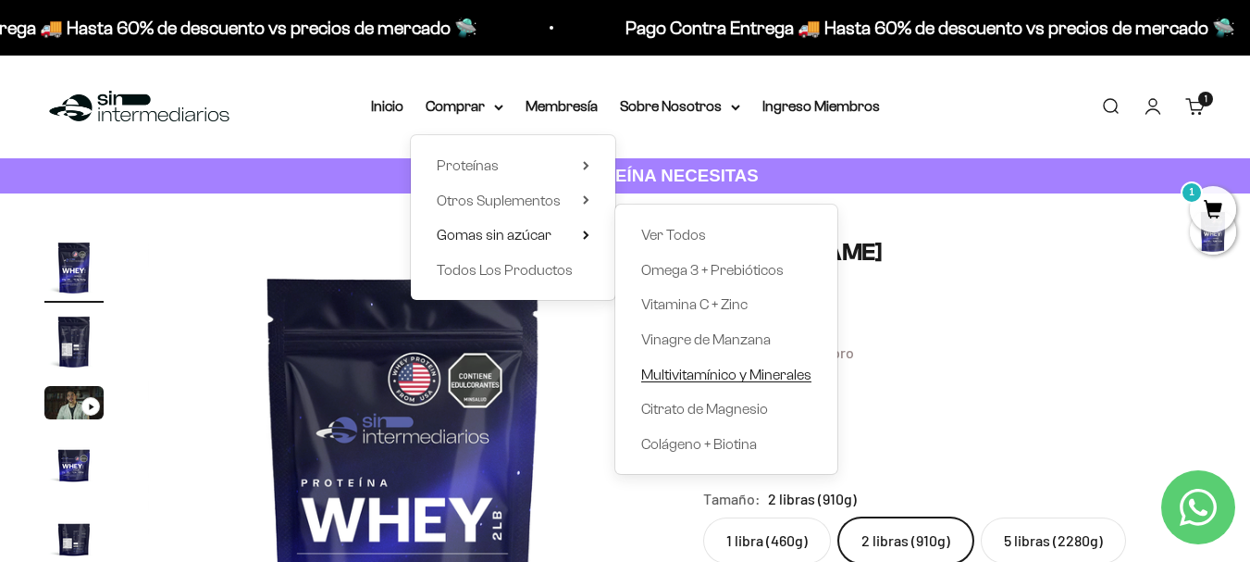
click at [780, 374] on span "Multivitamínico y Minerales" at bounding box center [726, 374] width 170 height 16
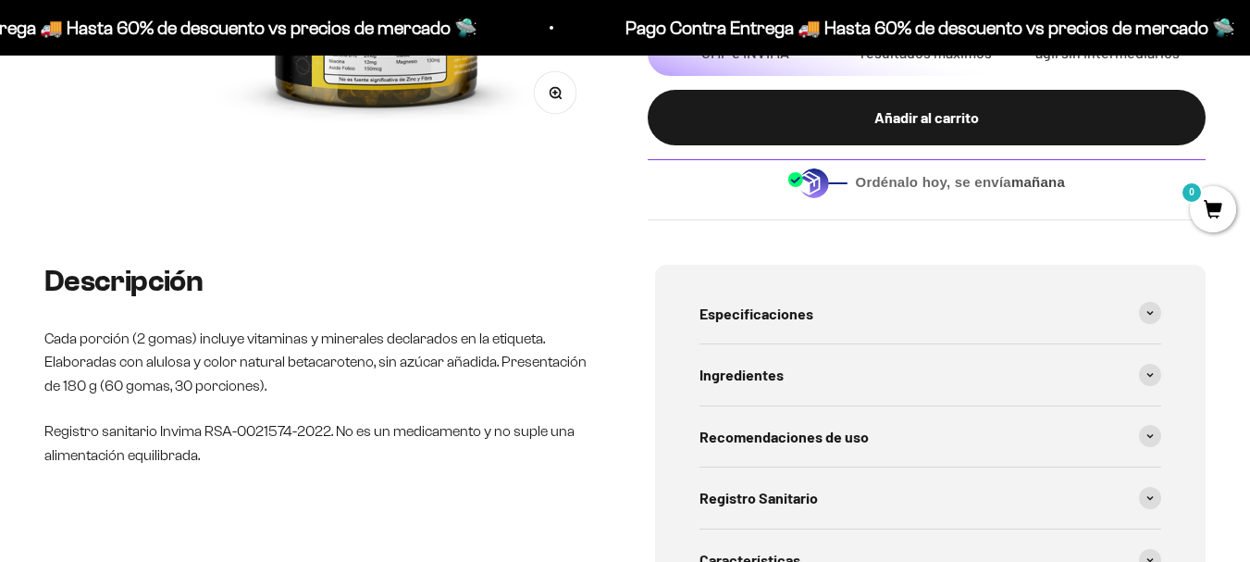
scroll to position [617, 0]
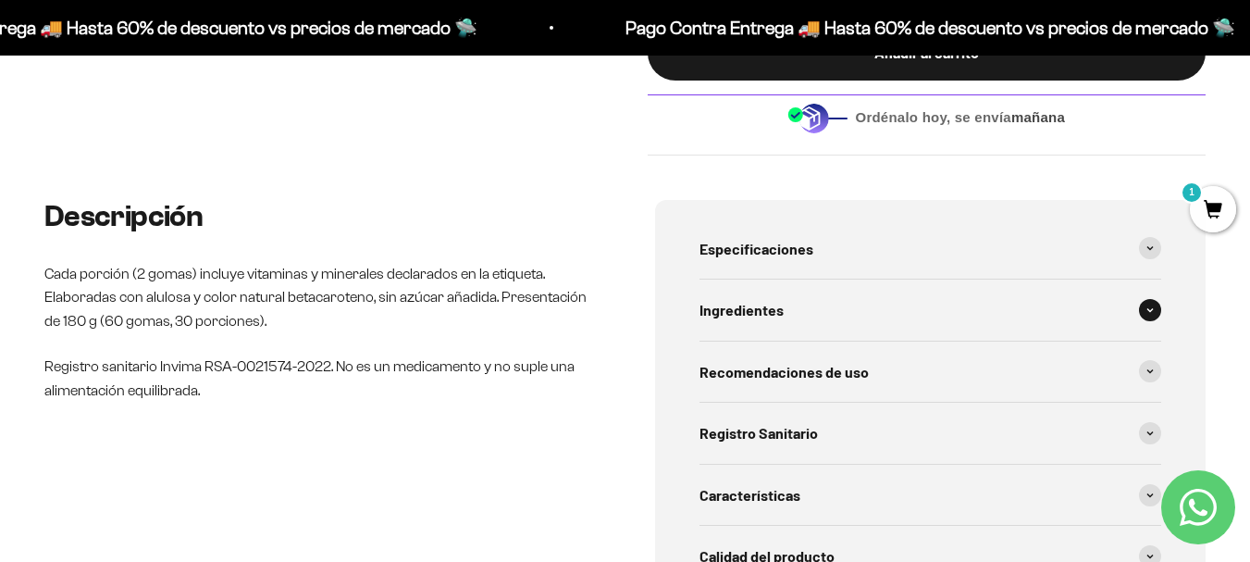
click at [836, 306] on div "Ingredientes" at bounding box center [930, 309] width 463 height 61
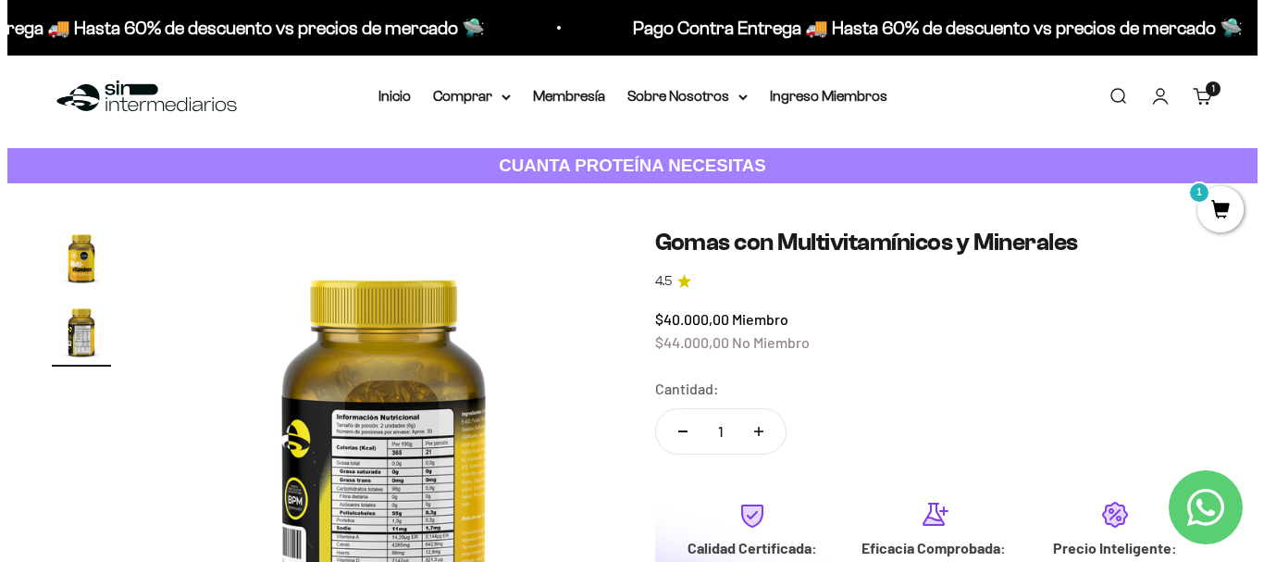
scroll to position [0, 0]
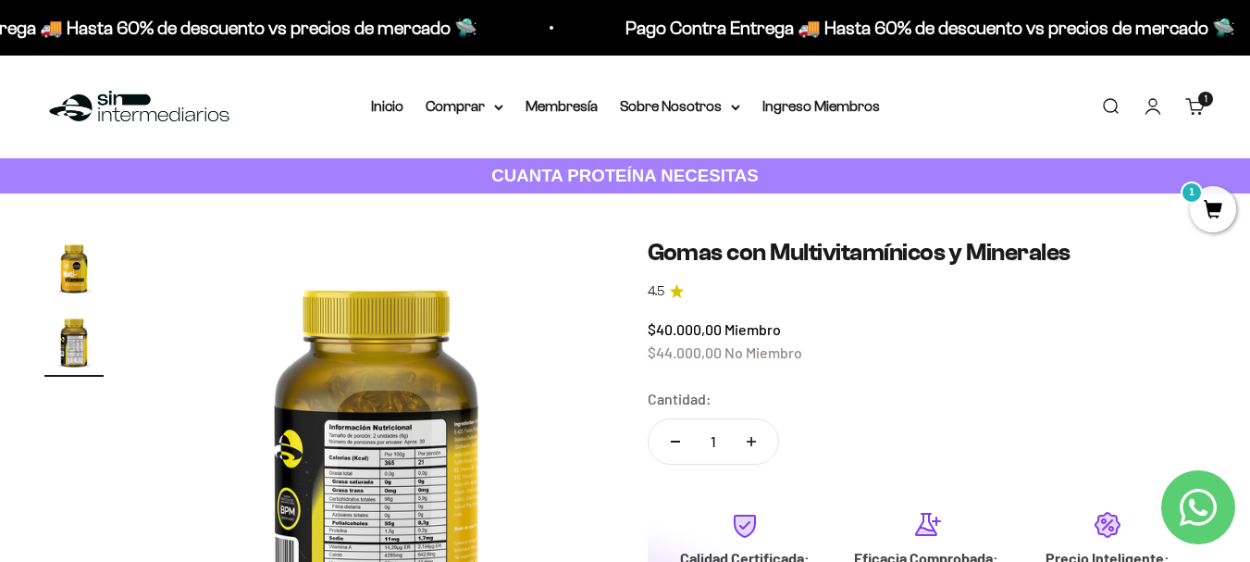
click at [1200, 113] on link "Carrito 1 artículo 1" at bounding box center [1195, 106] width 20 height 20
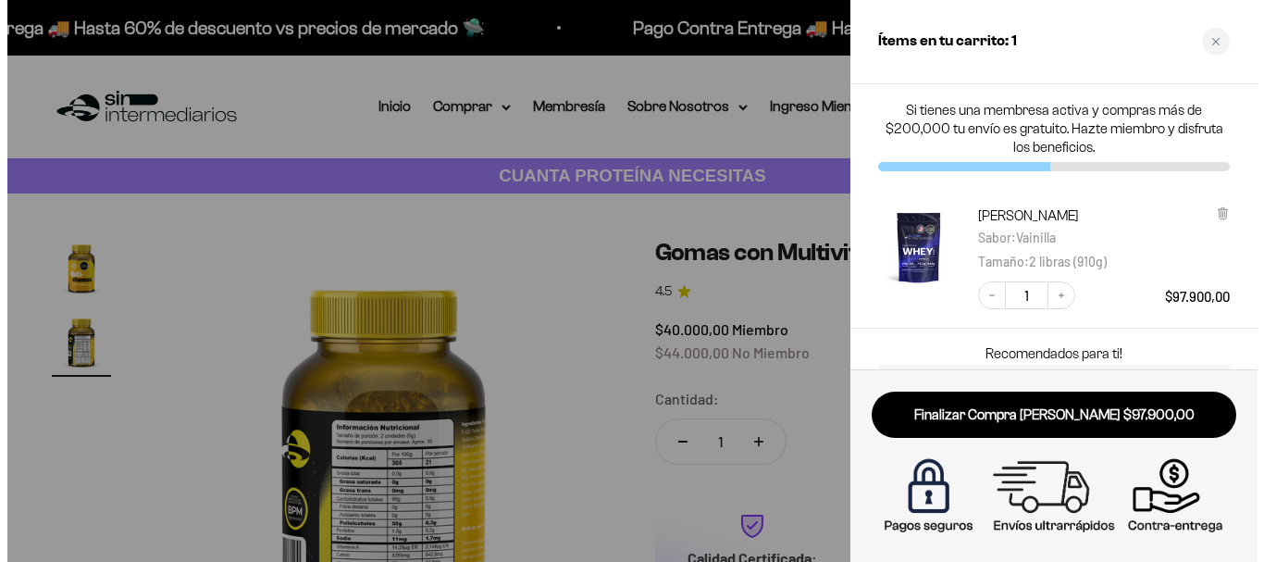
scroll to position [0, 473]
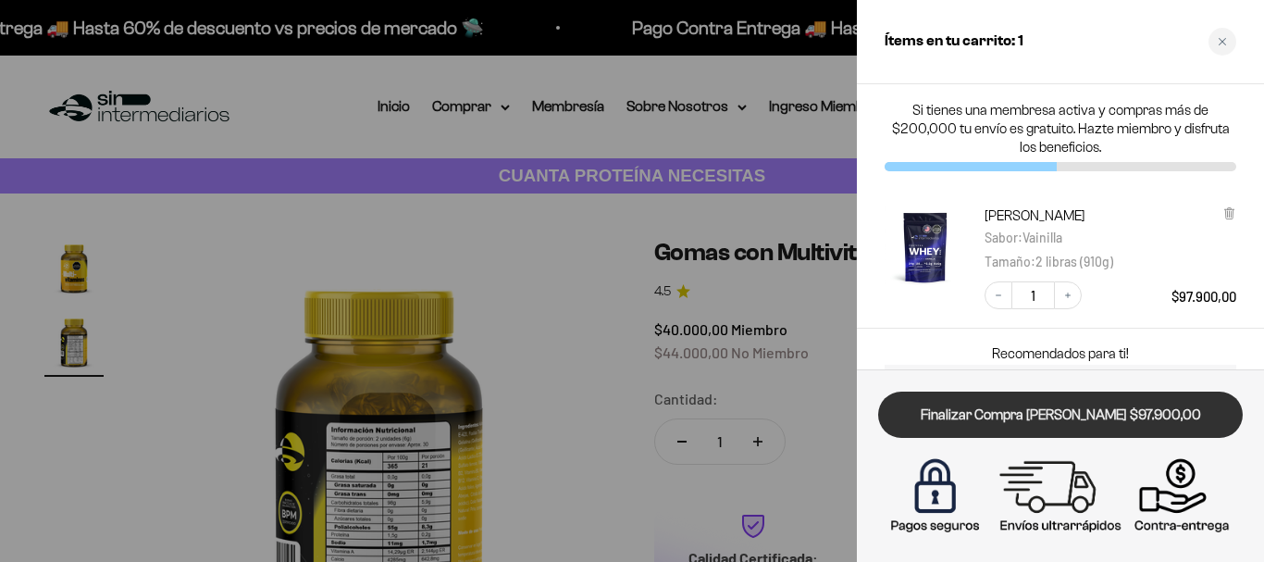
click at [1009, 403] on link "Finalizar Compra Segura $97.900,00" at bounding box center [1060, 414] width 364 height 47
